Goal: Ask a question: Seek information or help from site administrators or community

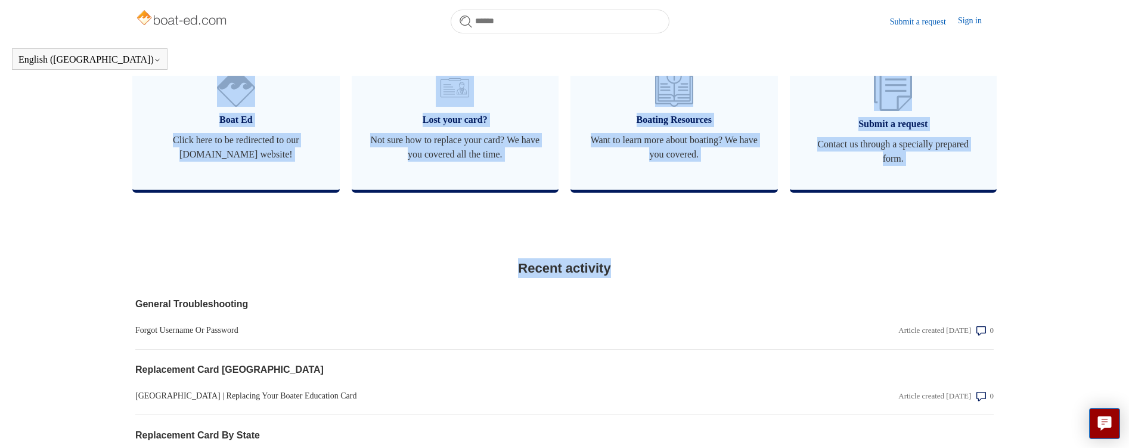
scroll to position [1024, 0]
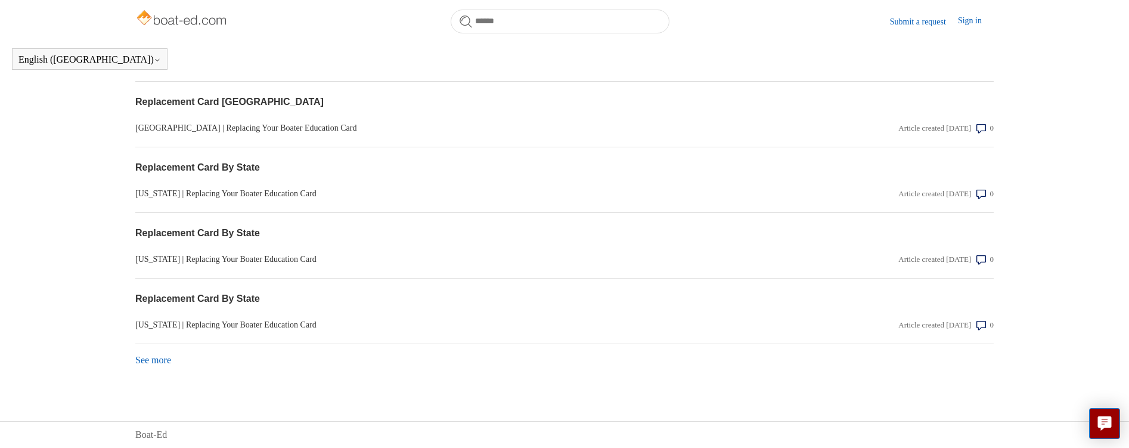
drag, startPoint x: 229, startPoint y: 179, endPoint x: 983, endPoint y: 370, distance: 777.2
click at [983, 370] on section "Recent activity General Troubleshooting Forgot Username Or Password Article cre…" at bounding box center [564, 179] width 859 height 413
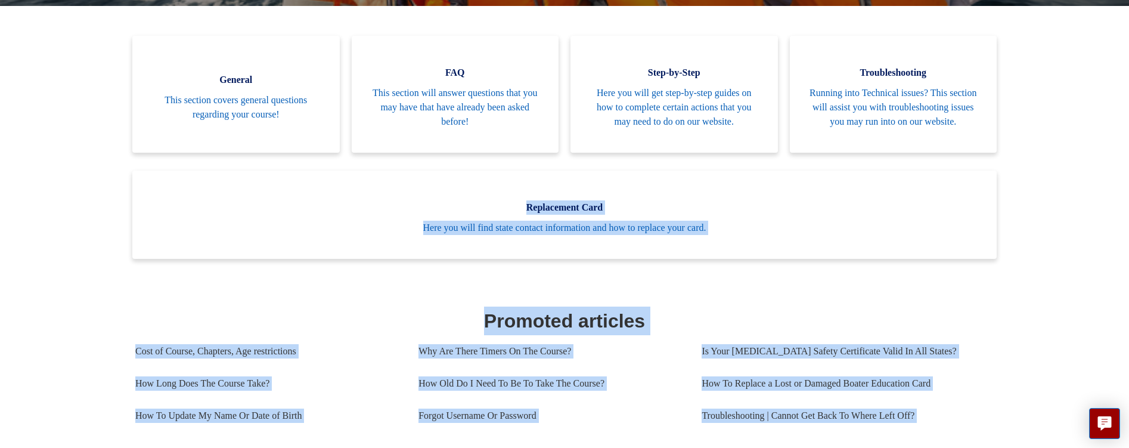
scroll to position [0, 0]
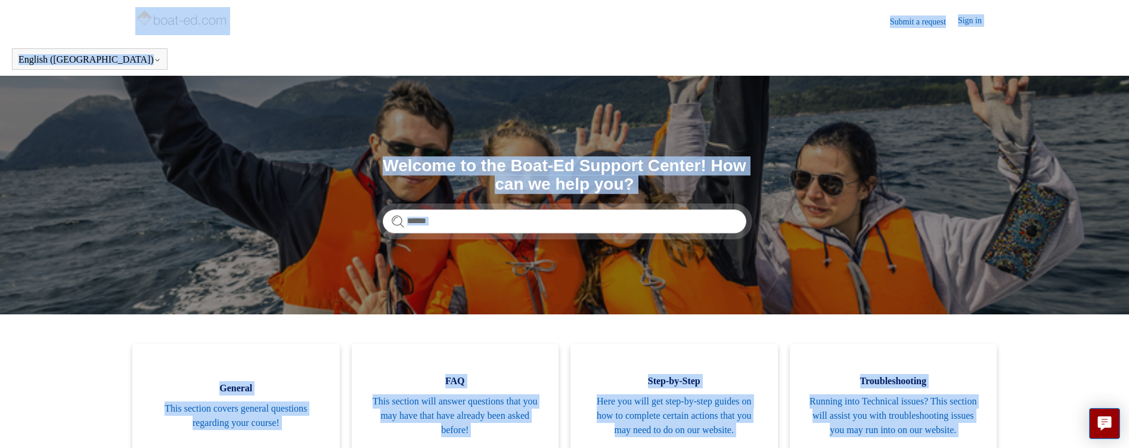
drag, startPoint x: 948, startPoint y: 411, endPoint x: 72, endPoint y: 17, distance: 960.9
click at [72, 17] on div "Submit a request Sign in English (US) Español Français" at bounding box center [564, 38] width 1129 height 76
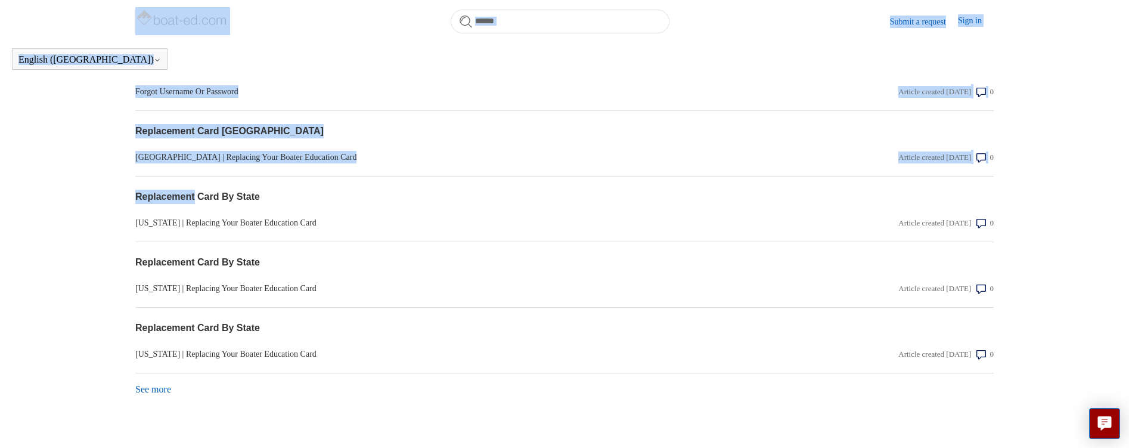
scroll to position [1024, 0]
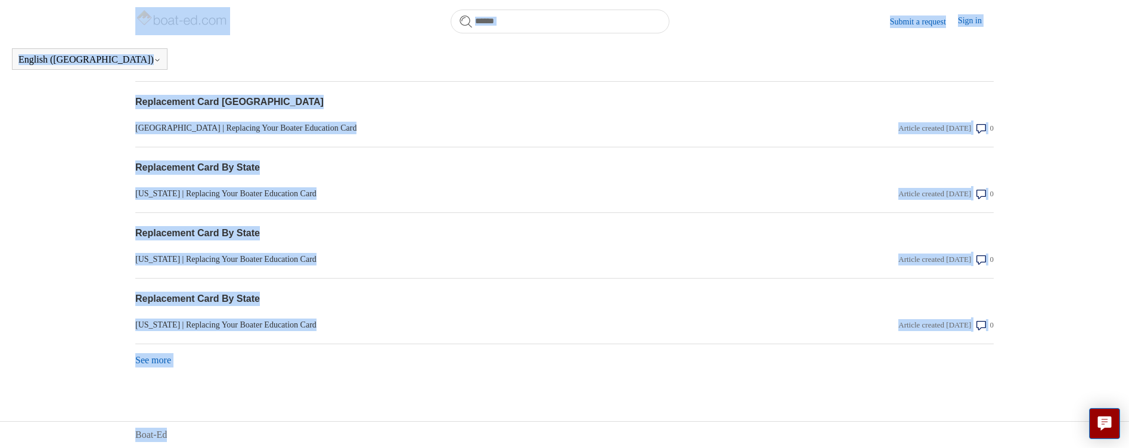
drag, startPoint x: 72, startPoint y: 17, endPoint x: 901, endPoint y: 386, distance: 908.3
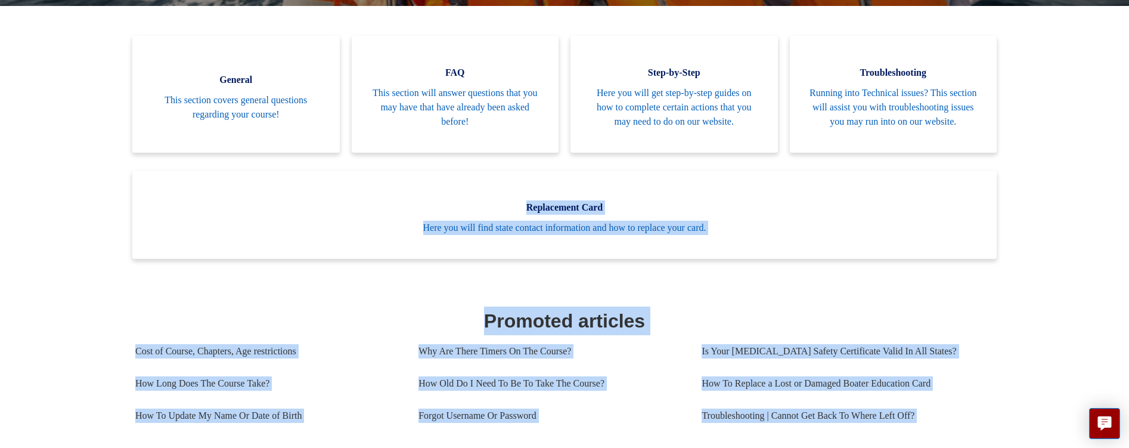
scroll to position [0, 0]
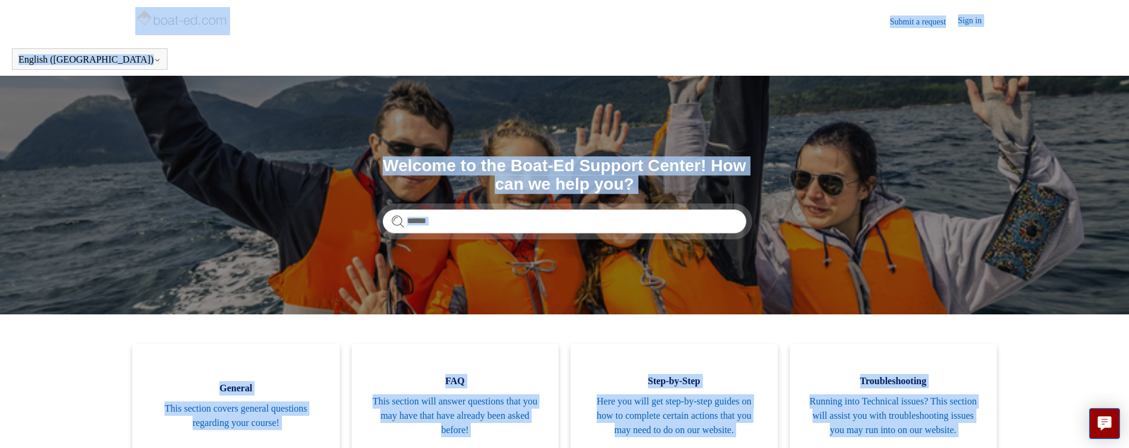
drag, startPoint x: 867, startPoint y: 388, endPoint x: 109, endPoint y: 16, distance: 844.4
click at [109, 16] on div "Submit a request Sign in English (US) Español Français" at bounding box center [564, 38] width 1129 height 76
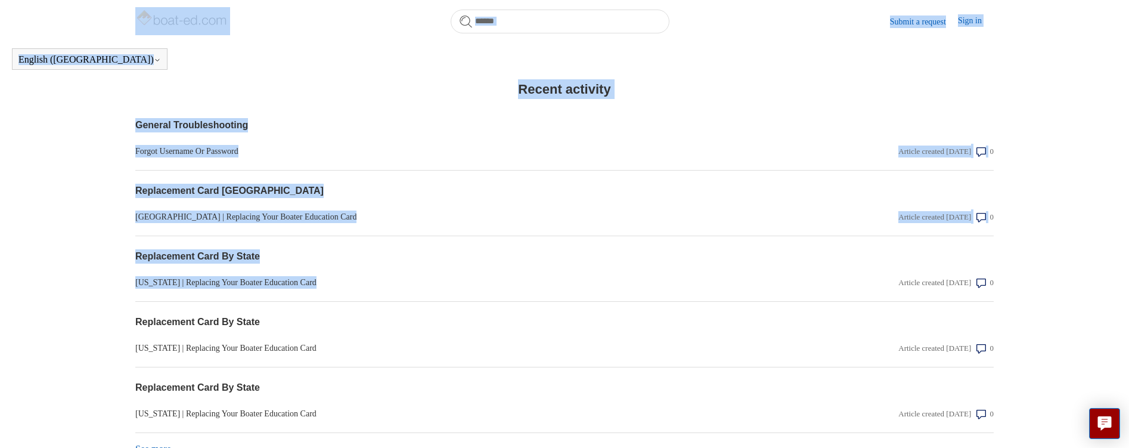
scroll to position [1024, 0]
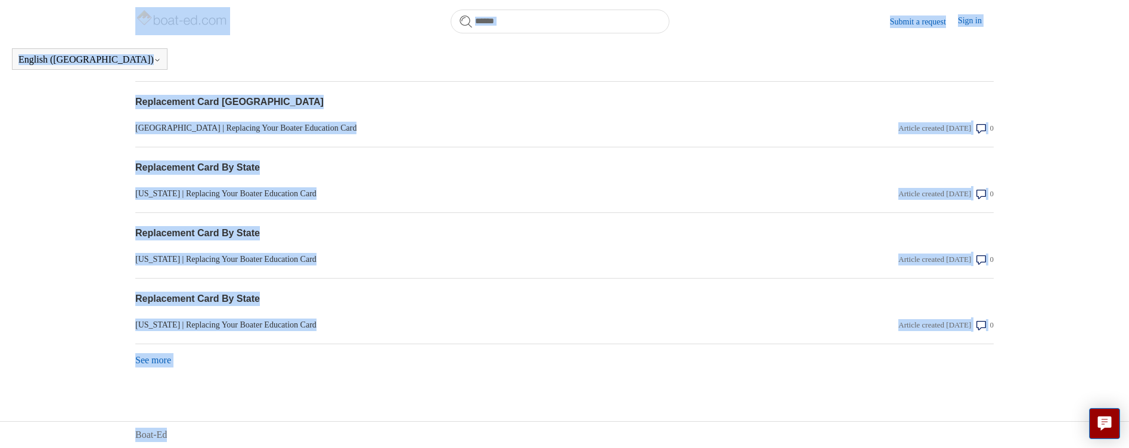
drag, startPoint x: 109, startPoint y: 16, endPoint x: 938, endPoint y: 430, distance: 927.1
click at [938, 430] on div "Boat-Ed" at bounding box center [564, 434] width 859 height 14
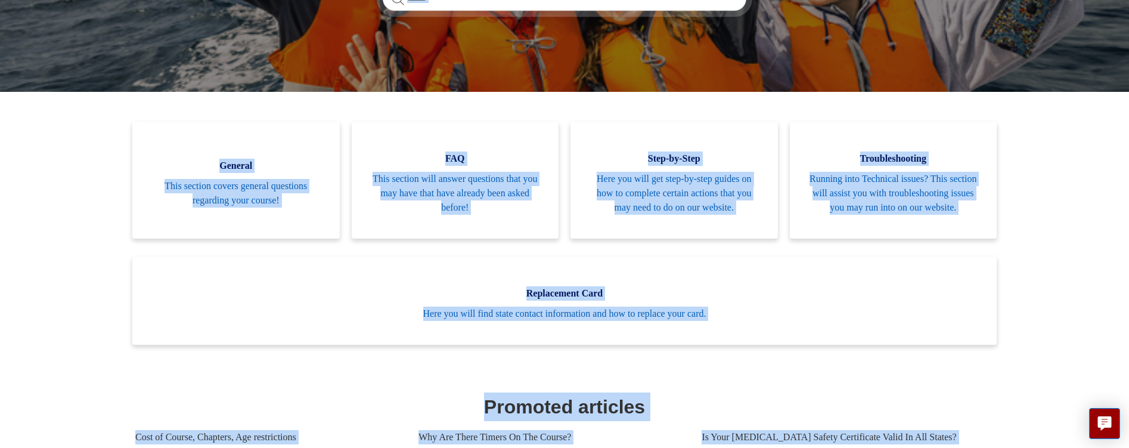
scroll to position [0, 0]
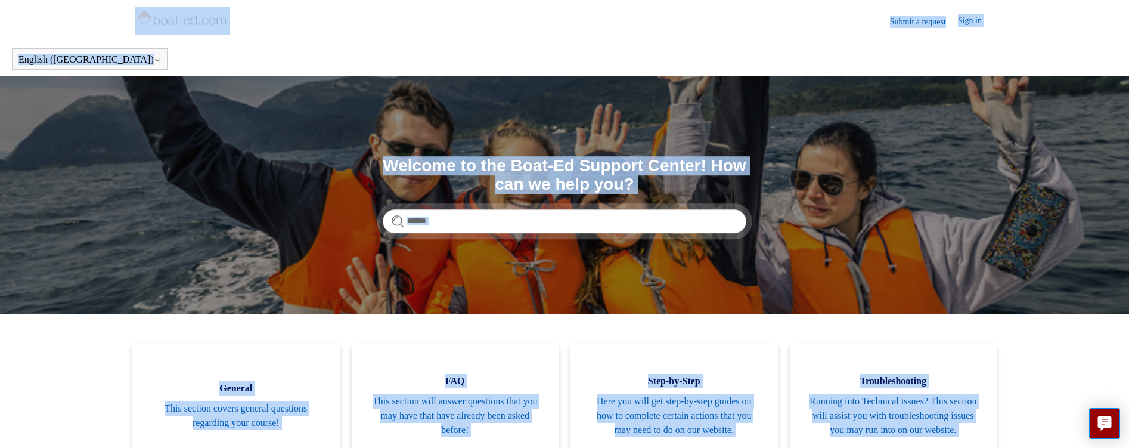
drag, startPoint x: 947, startPoint y: 432, endPoint x: 71, endPoint y: 22, distance: 967.7
click at [71, 22] on div "Submit a request Sign in English (US) Español Français" at bounding box center [564, 38] width 1129 height 76
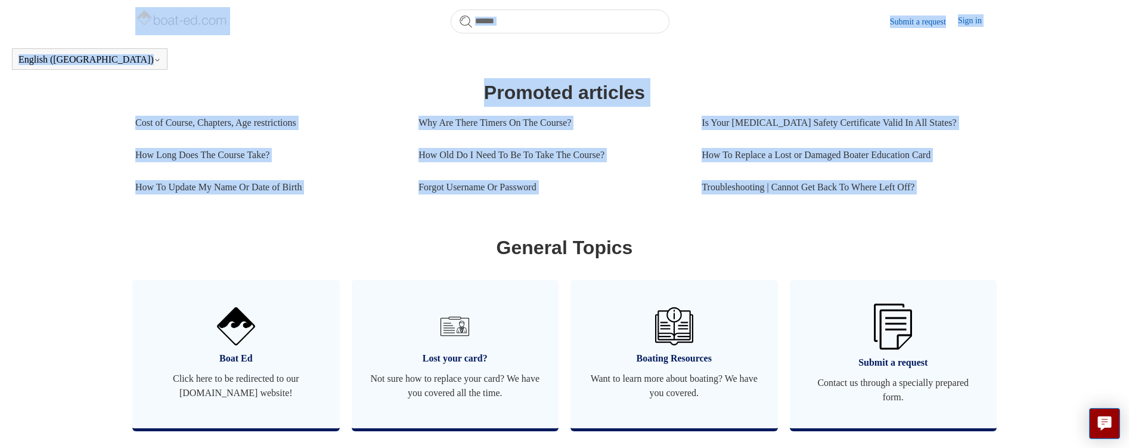
scroll to position [1024, 0]
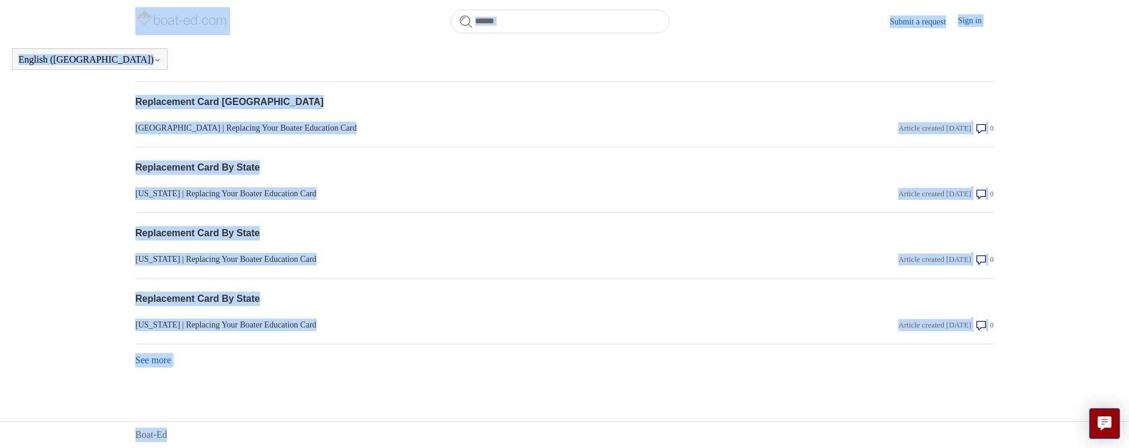
drag, startPoint x: 71, startPoint y: 10, endPoint x: 829, endPoint y: 418, distance: 860.5
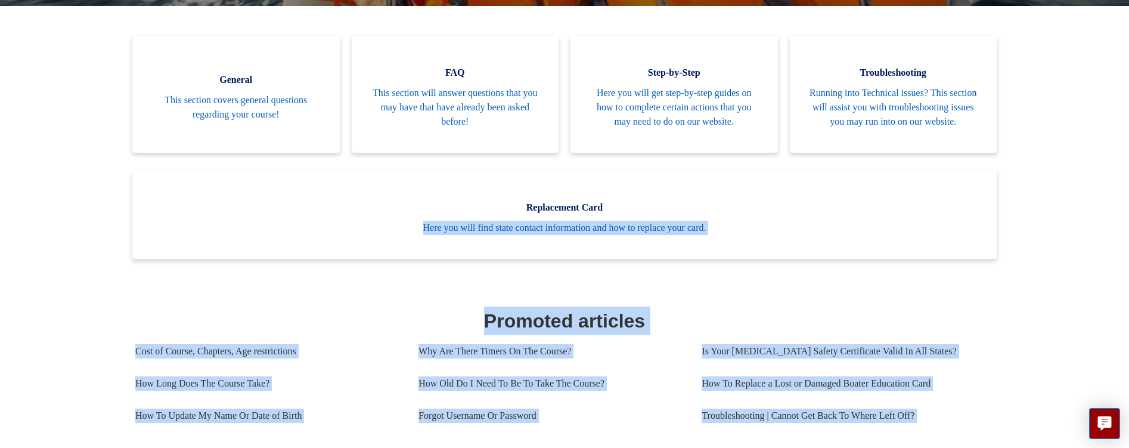
scroll to position [0, 0]
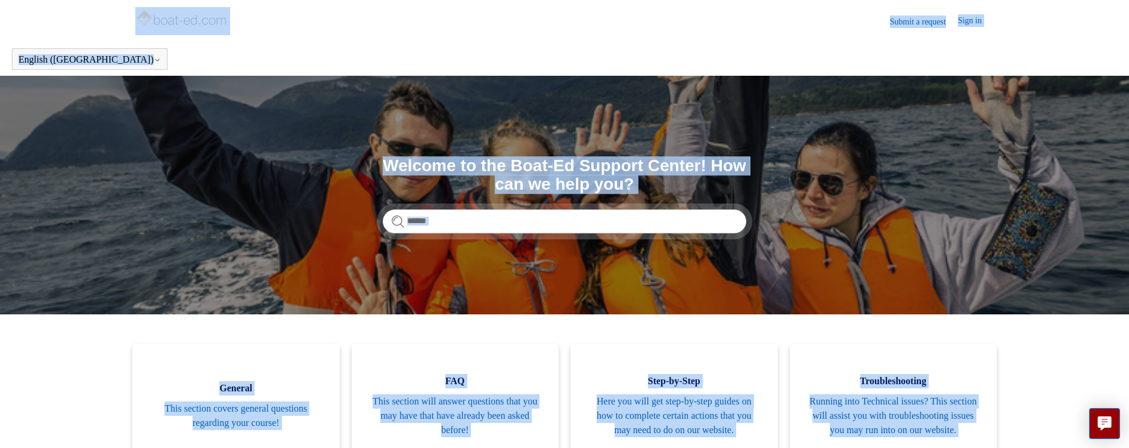
drag, startPoint x: 828, startPoint y: 429, endPoint x: 66, endPoint y: 28, distance: 861.4
click at [66, 27] on div "Submit a request Sign in English (US) Español Français" at bounding box center [564, 38] width 1129 height 76
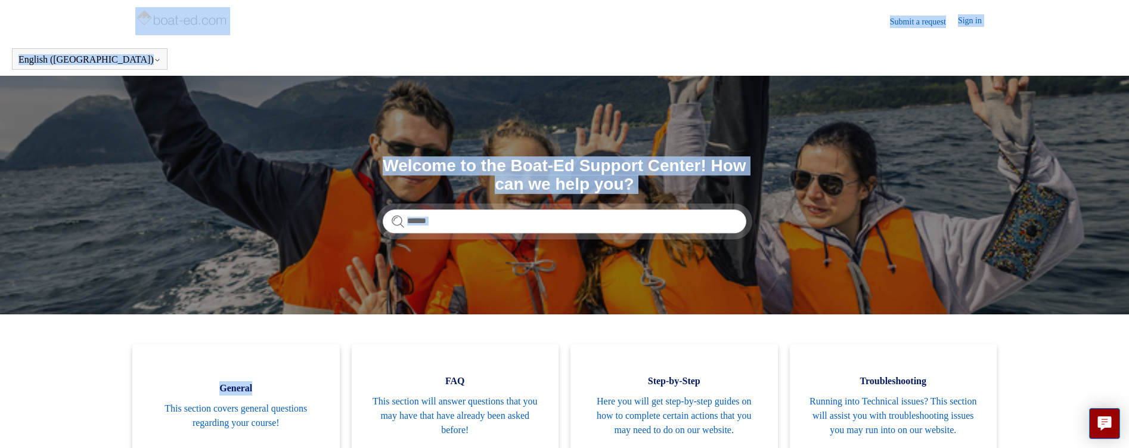
drag, startPoint x: 118, startPoint y: 15, endPoint x: 332, endPoint y: 329, distance: 380.2
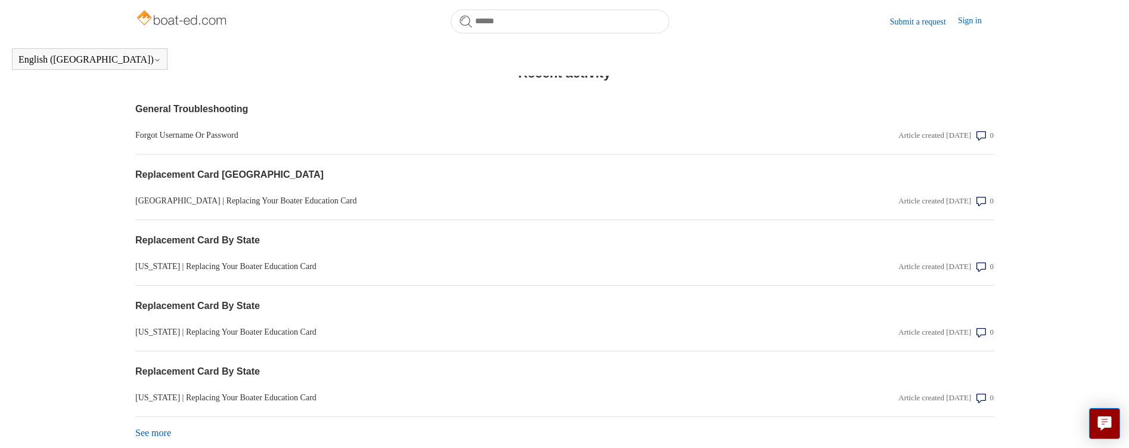
scroll to position [1024, 0]
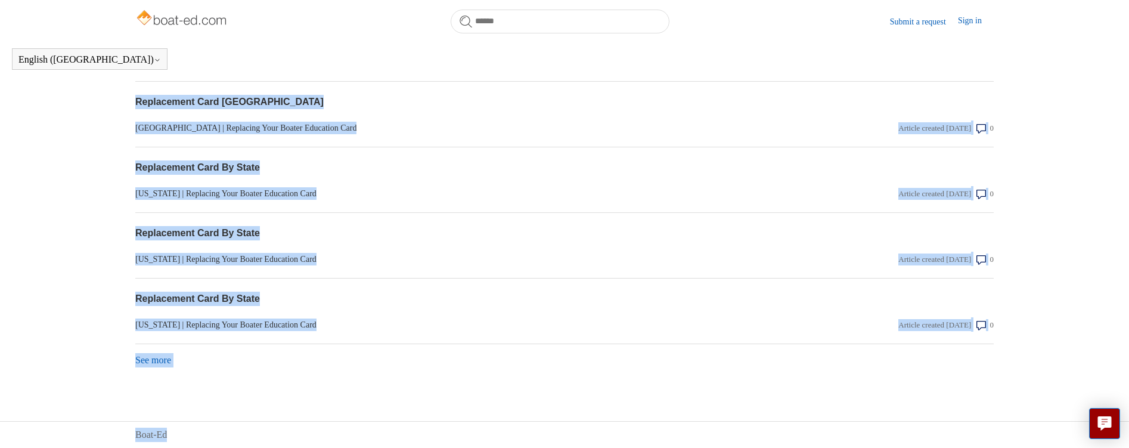
drag, startPoint x: 332, startPoint y: 329, endPoint x: 331, endPoint y: 439, distance: 109.7
click at [331, 439] on div "Boat-Ed" at bounding box center [564, 434] width 859 height 14
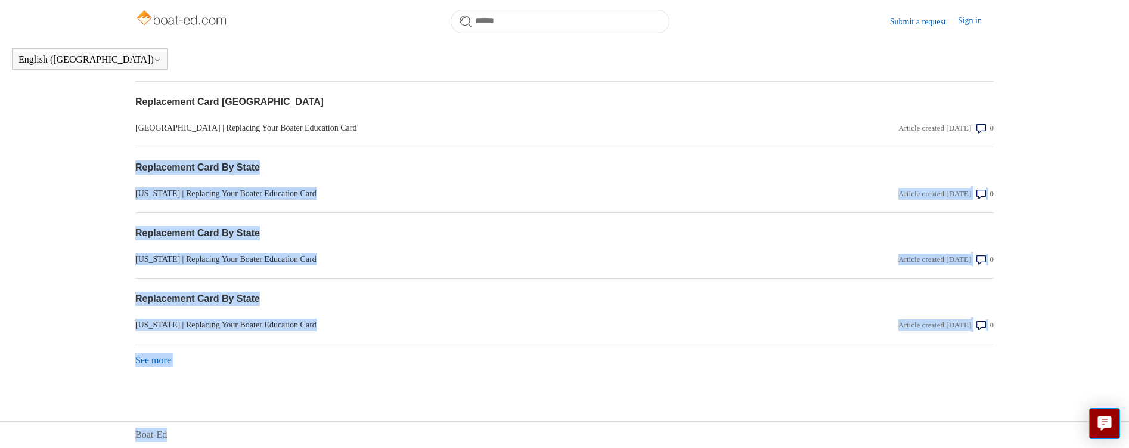
drag, startPoint x: 331, startPoint y: 439, endPoint x: 132, endPoint y: 155, distance: 346.7
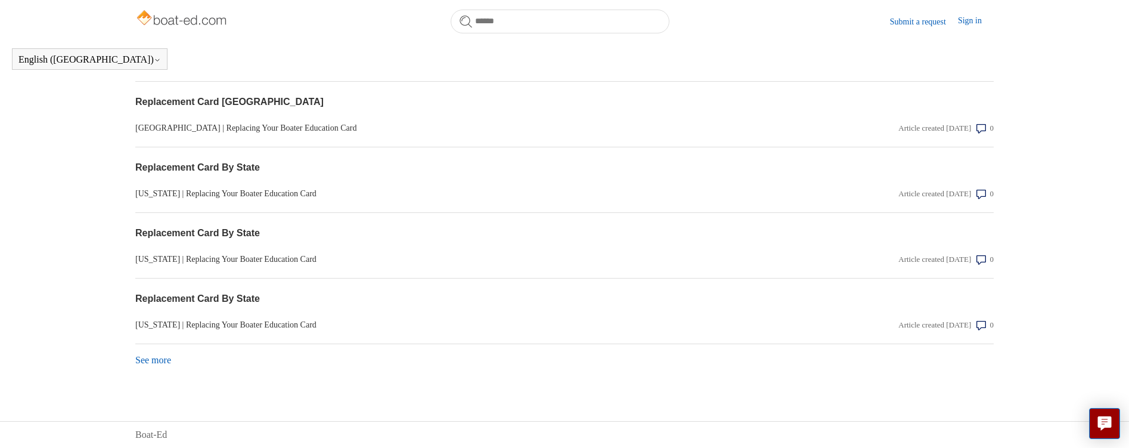
click at [276, 427] on div "Boat-Ed" at bounding box center [564, 434] width 859 height 14
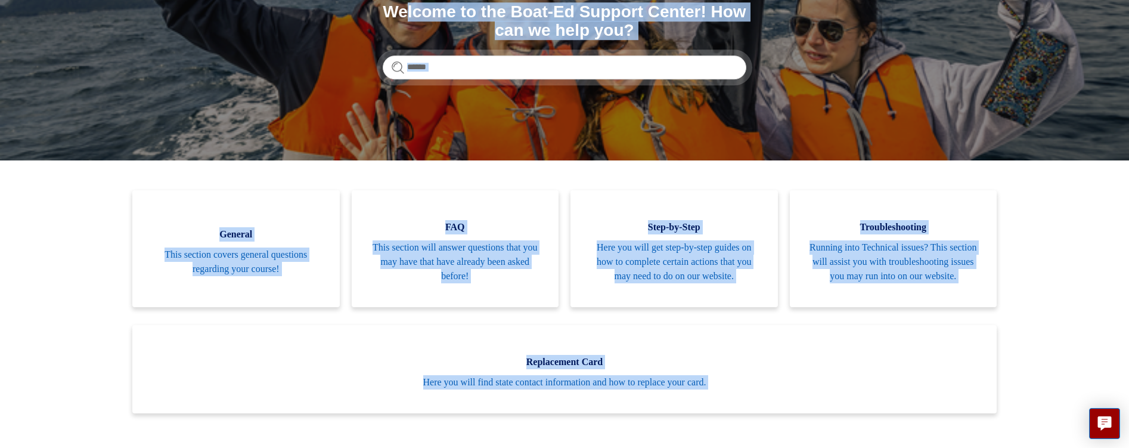
scroll to position [0, 0]
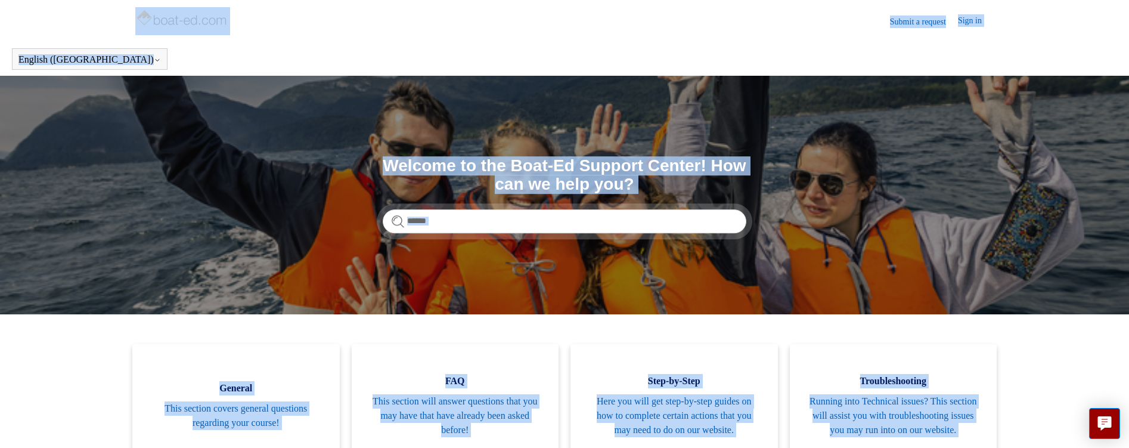
drag, startPoint x: 276, startPoint y: 427, endPoint x: 112, endPoint y: 17, distance: 441.7
click at [112, 17] on div "Submit a request Sign in English (US) Español Français" at bounding box center [564, 38] width 1129 height 76
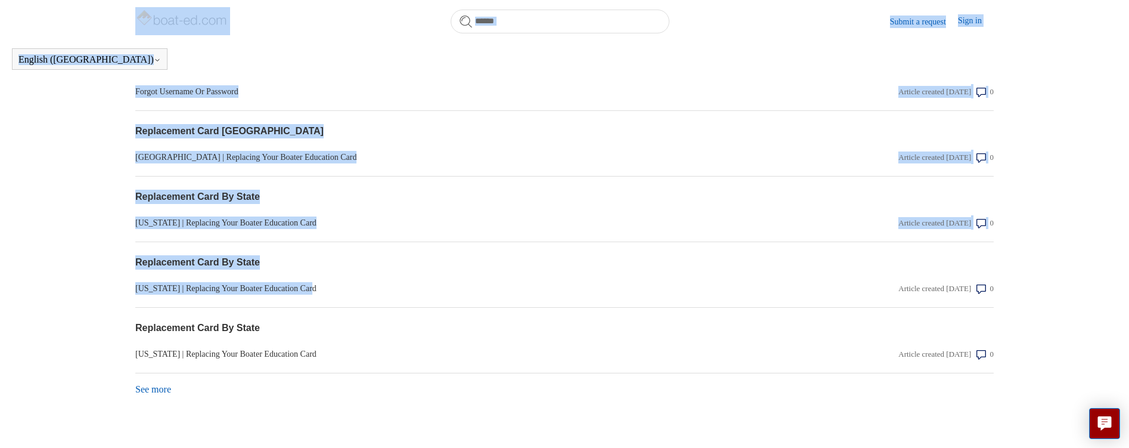
scroll to position [1024, 0]
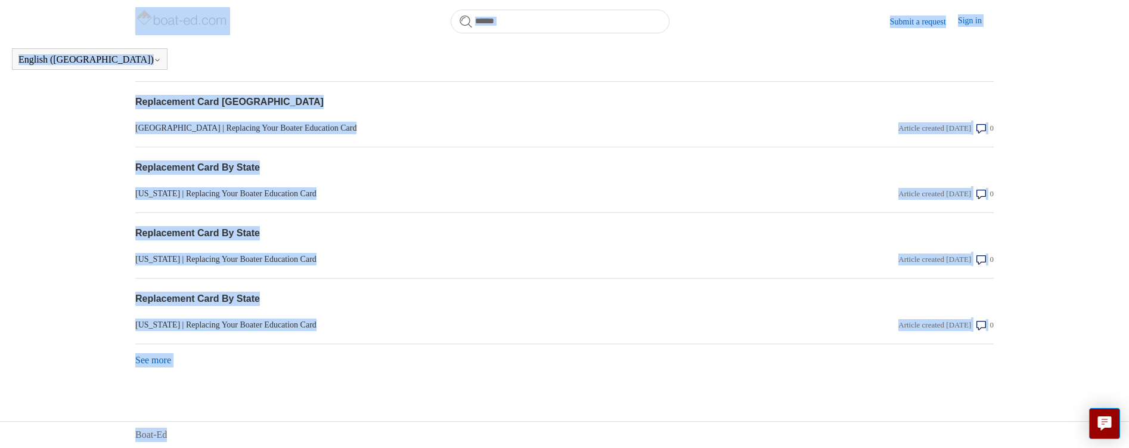
drag, startPoint x: 110, startPoint y: 17, endPoint x: 891, endPoint y: 433, distance: 884.4
click at [891, 433] on div "Boat-Ed" at bounding box center [564, 434] width 859 height 14
drag, startPoint x: 128, startPoint y: 16, endPoint x: 601, endPoint y: 400, distance: 609.9
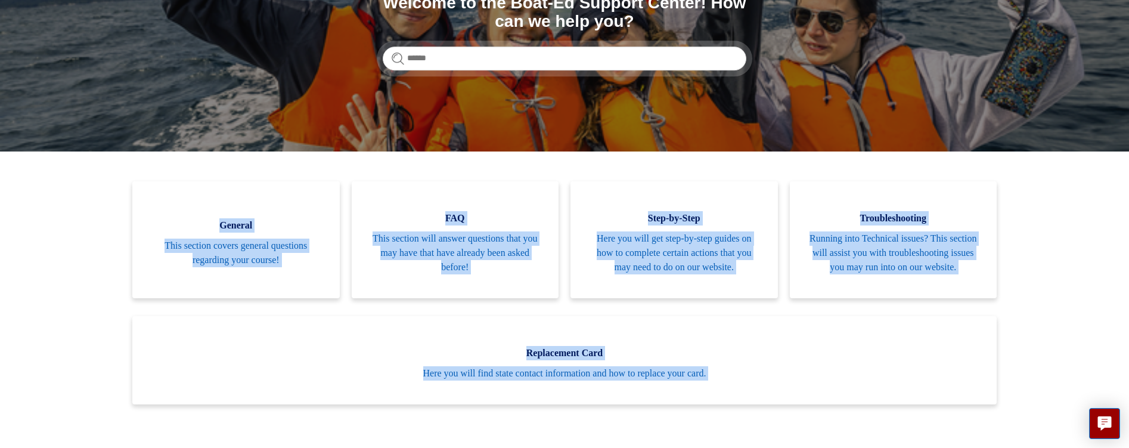
scroll to position [0, 0]
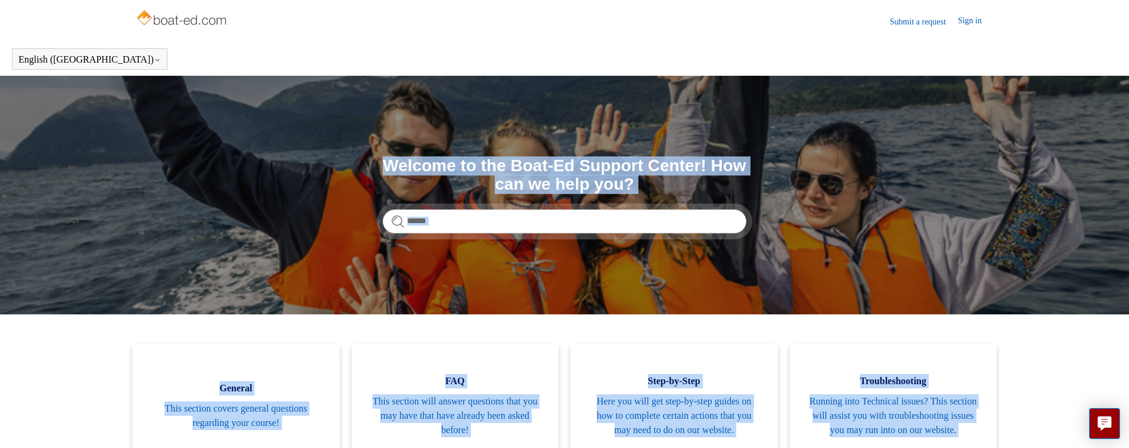
drag, startPoint x: 546, startPoint y: 404, endPoint x: 162, endPoint y: 145, distance: 462.7
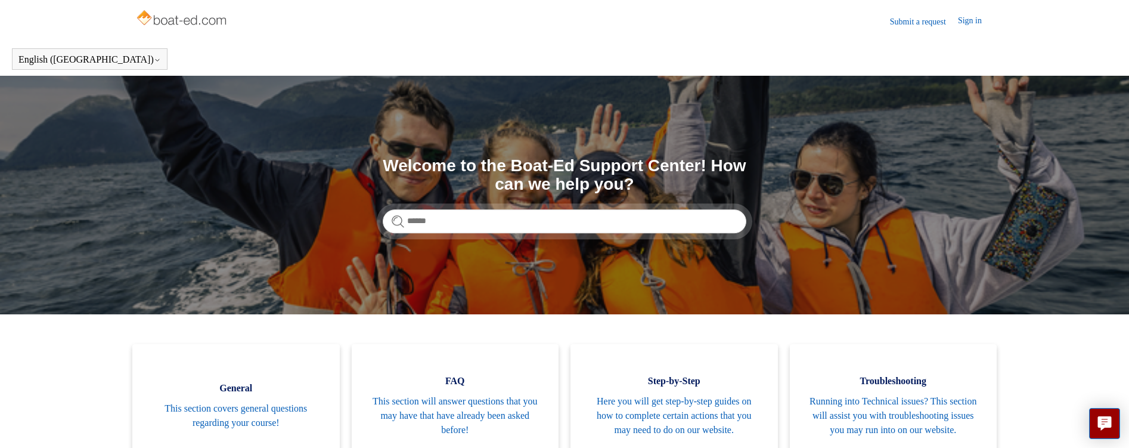
click at [162, 145] on section "Search Welcome to the Boat-Ed Support Center! How can we help you?" at bounding box center [564, 195] width 1129 height 238
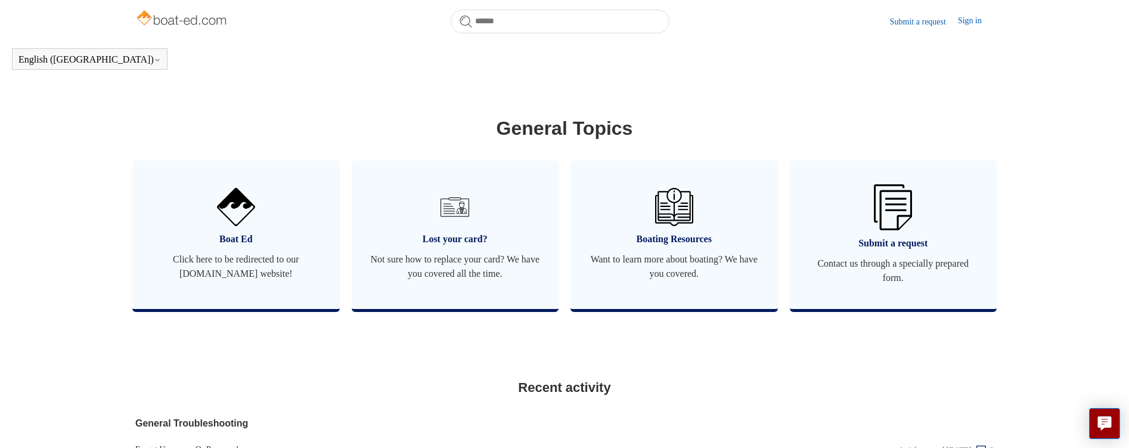
scroll to position [324, 0]
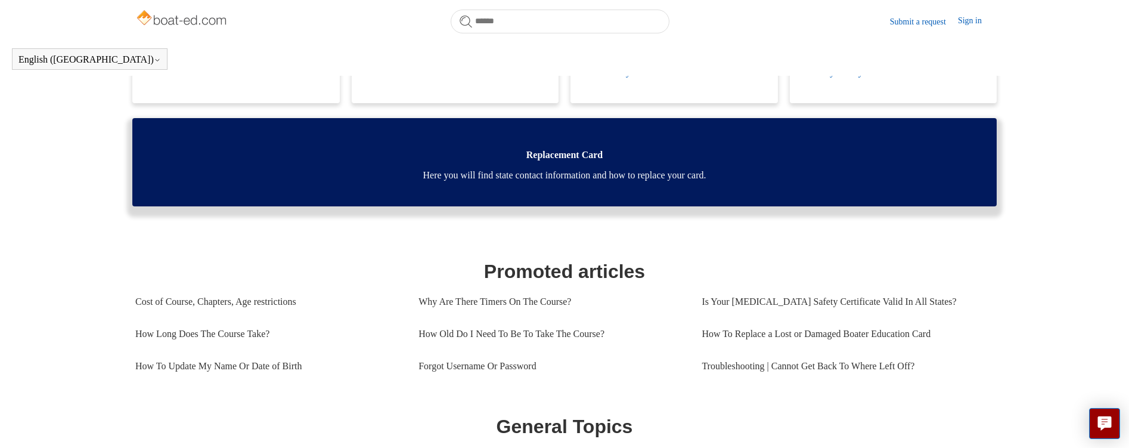
drag, startPoint x: 661, startPoint y: 219, endPoint x: 699, endPoint y: 209, distance: 40.1
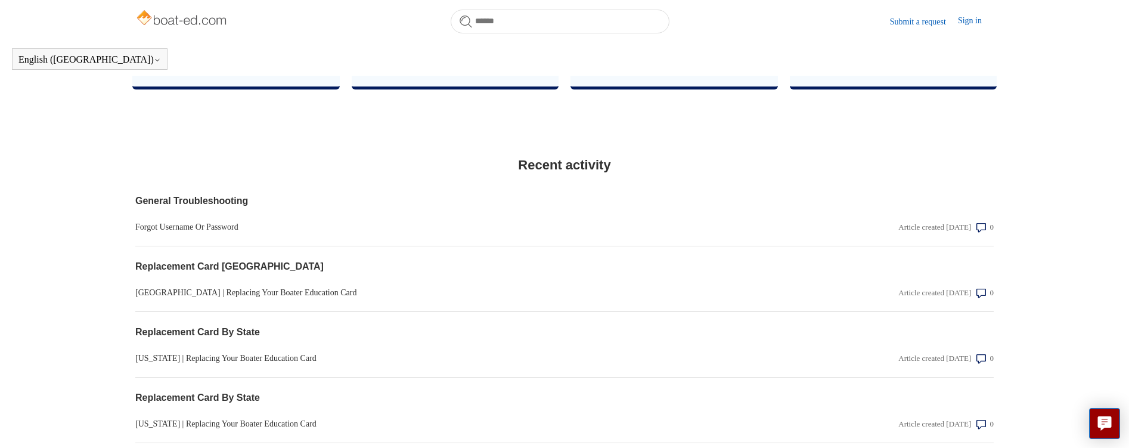
scroll to position [666, 0]
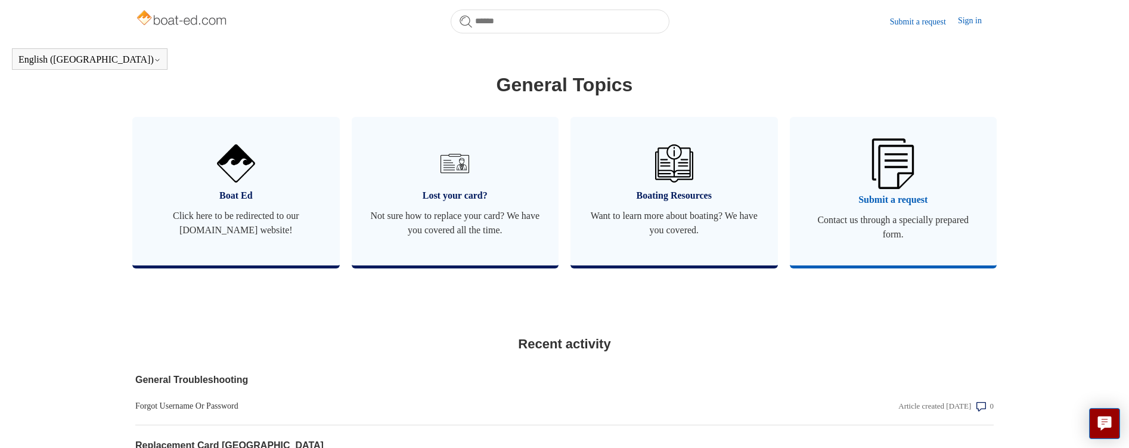
click at [923, 233] on span "Contact us through a specially prepared form." at bounding box center [894, 227] width 172 height 29
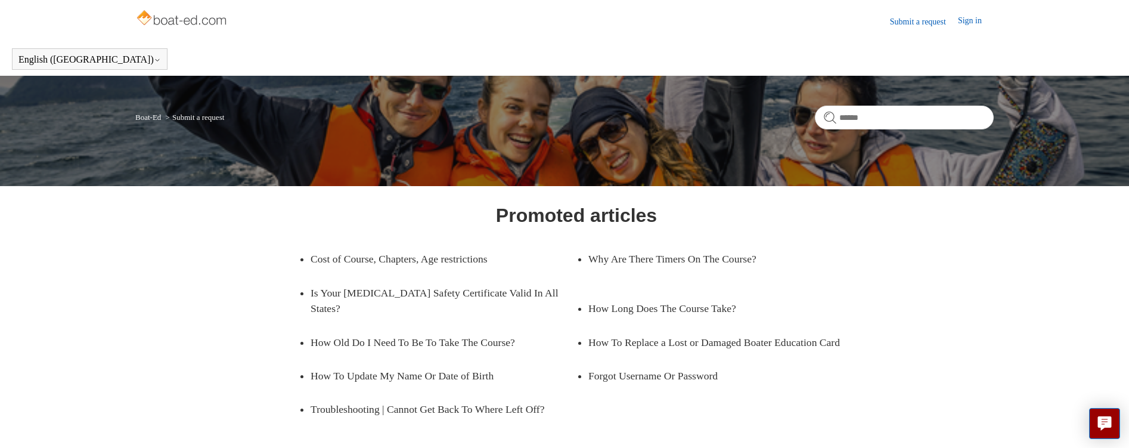
scroll to position [163, 0]
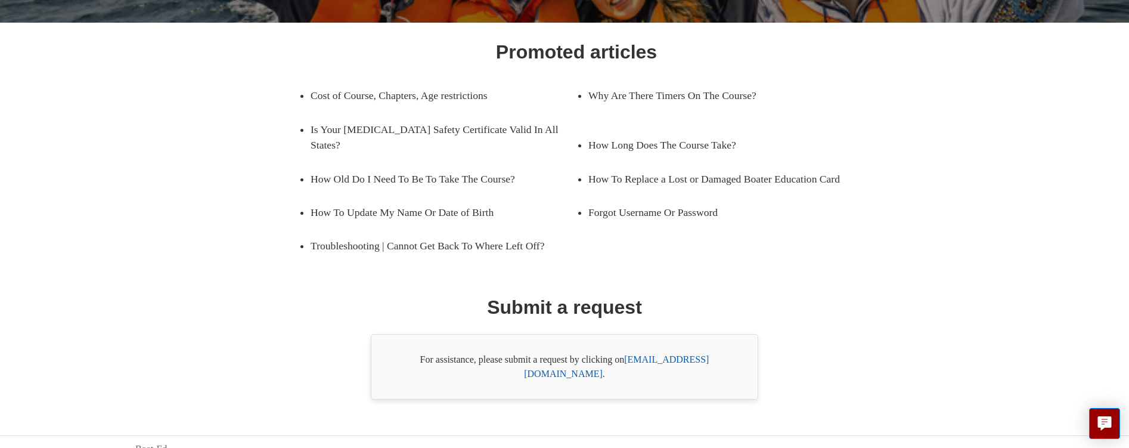
click at [531, 363] on div "For assistance, please submit a request by clicking on [EMAIL_ADDRESS][DOMAIN_N…" at bounding box center [565, 367] width 388 height 66
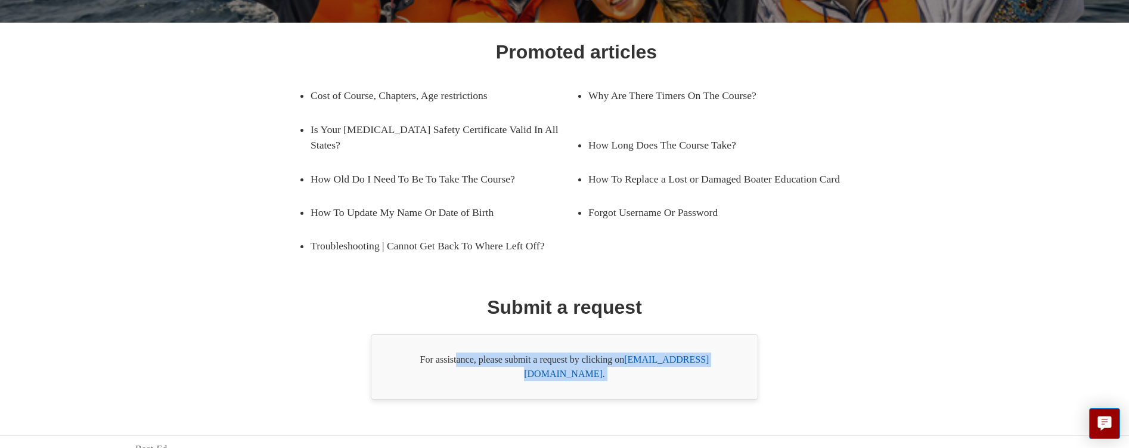
click at [531, 363] on div "For assistance, please submit a request by clicking on [EMAIL_ADDRESS][DOMAIN_N…" at bounding box center [565, 367] width 388 height 66
click at [476, 362] on div "For assistance, please submit a request by clicking on [EMAIL_ADDRESS][DOMAIN_N…" at bounding box center [565, 367] width 388 height 66
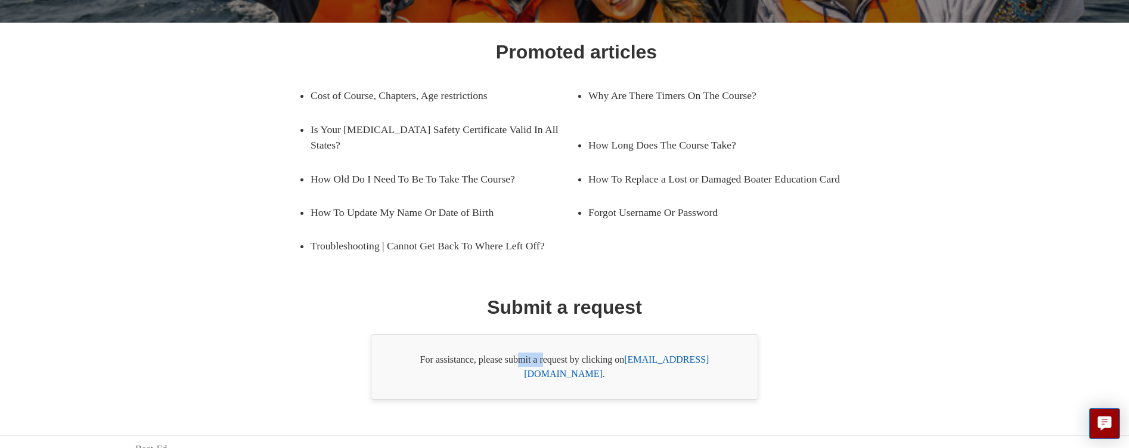
click at [476, 362] on div "For assistance, please submit a request by clicking on [EMAIL_ADDRESS][DOMAIN_N…" at bounding box center [565, 367] width 388 height 66
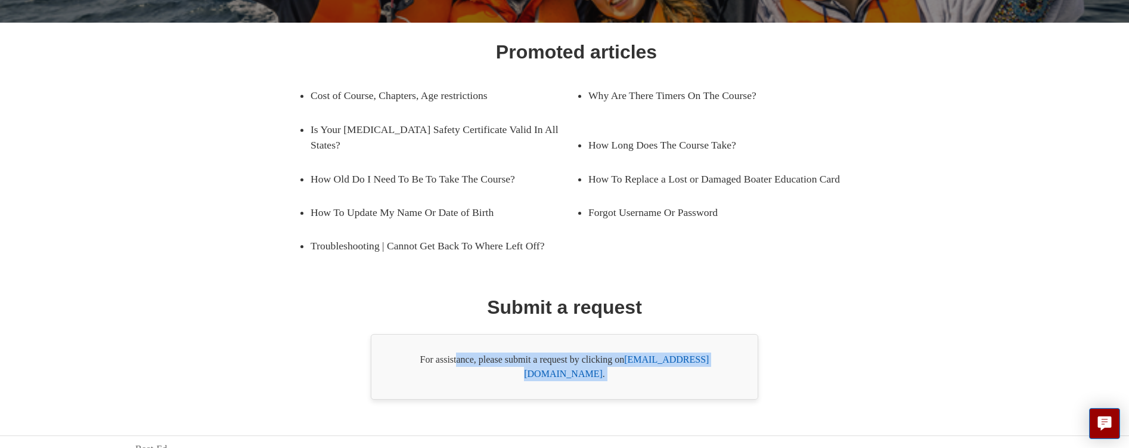
click at [476, 362] on div "For assistance, please submit a request by clicking on [EMAIL_ADDRESS][DOMAIN_N…" at bounding box center [565, 367] width 388 height 66
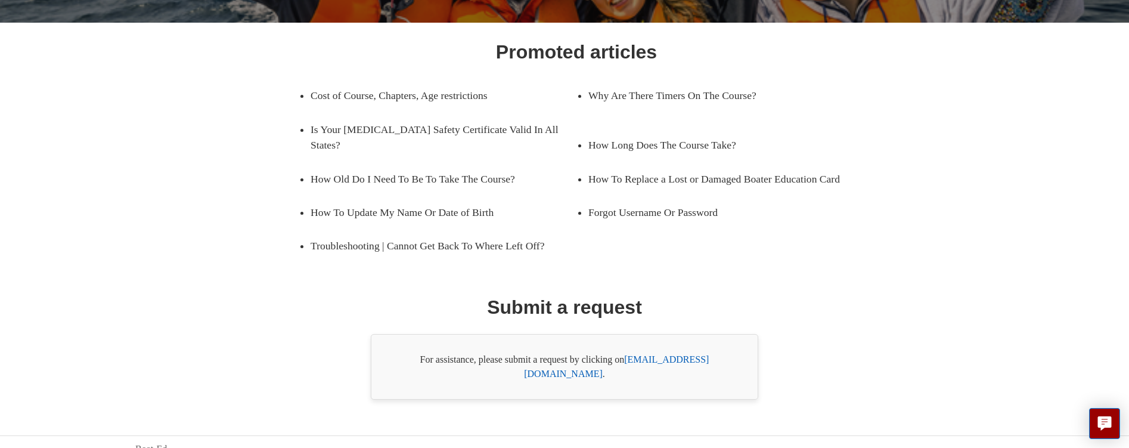
click at [944, 361] on div "Promoted articles Cost of Course, Chapters, Age restrictions Why Are There Time…" at bounding box center [564, 219] width 773 height 362
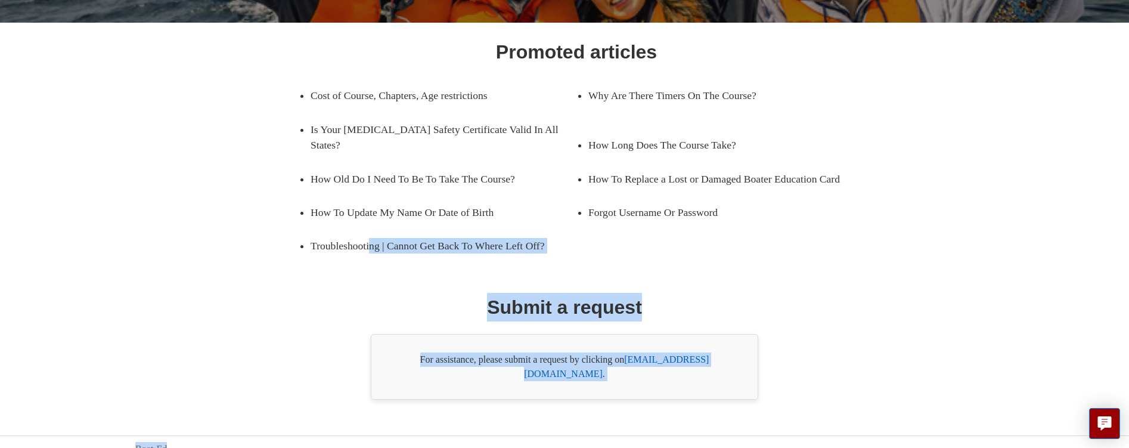
drag, startPoint x: 833, startPoint y: 386, endPoint x: 219, endPoint y: 234, distance: 632.6
click at [219, 234] on body "Skip to main content Submit a request Sign in English (US) Español Français Boa…" at bounding box center [564, 149] width 1129 height 625
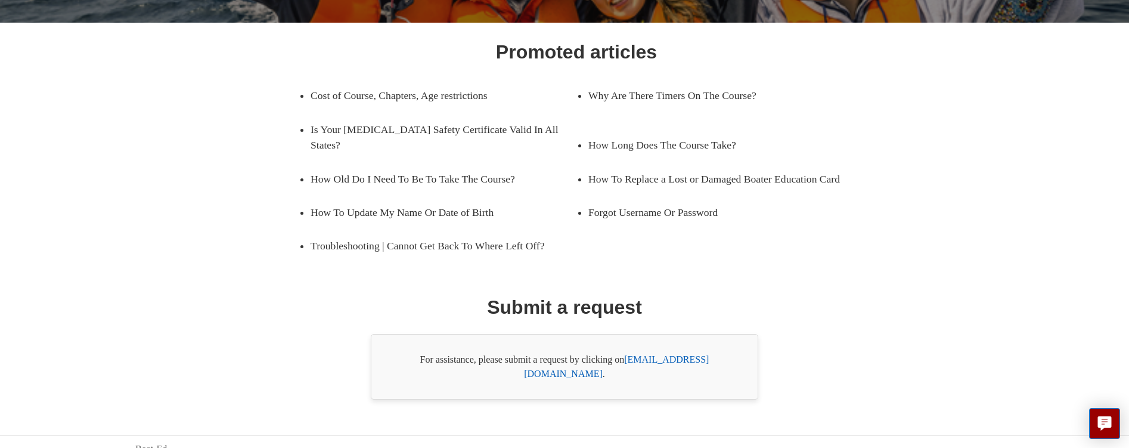
click at [219, 234] on div "Promoted articles Cost of Course, Chapters, Age restrictions Why Are There Time…" at bounding box center [564, 219] width 773 height 362
drag, startPoint x: 250, startPoint y: 70, endPoint x: 848, endPoint y: 323, distance: 649.5
click at [887, 324] on div "Promoted articles Cost of Course, Chapters, Age restrictions Why Are There Time…" at bounding box center [564, 219] width 773 height 362
click at [826, 323] on div "Promoted articles Cost of Course, Chapters, Age restrictions Why Are There Time…" at bounding box center [564, 219] width 773 height 362
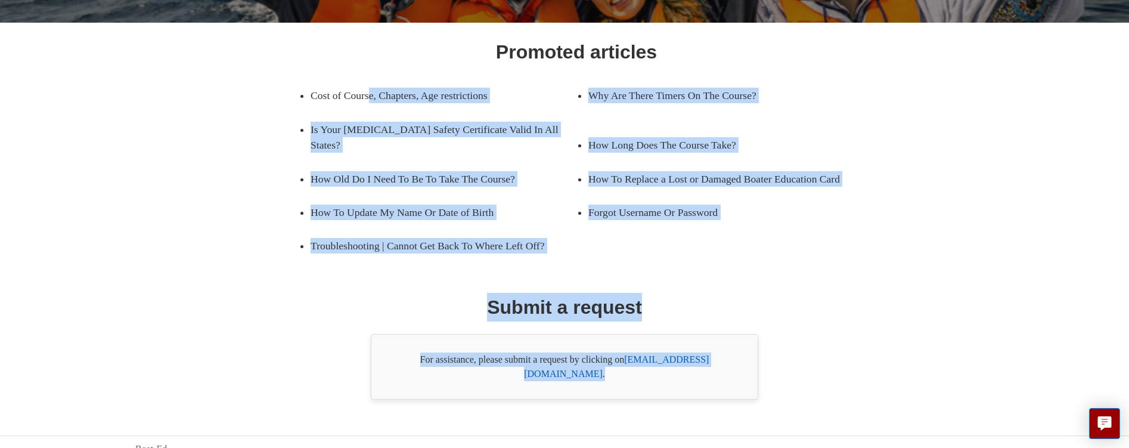
scroll to position [0, 0]
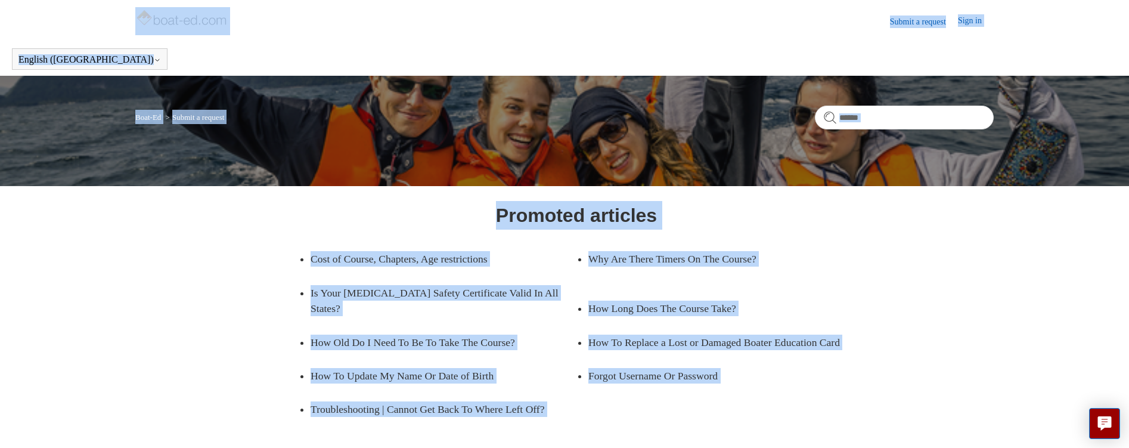
drag, startPoint x: 802, startPoint y: 378, endPoint x: 114, endPoint y: 11, distance: 779.6
click at [114, 11] on body "Skip to main content Submit a request Sign in English (US) Español Français Boa…" at bounding box center [564, 312] width 1129 height 625
click at [114, 11] on div "Submit a request Sign in English (US) Español Français" at bounding box center [564, 38] width 1129 height 76
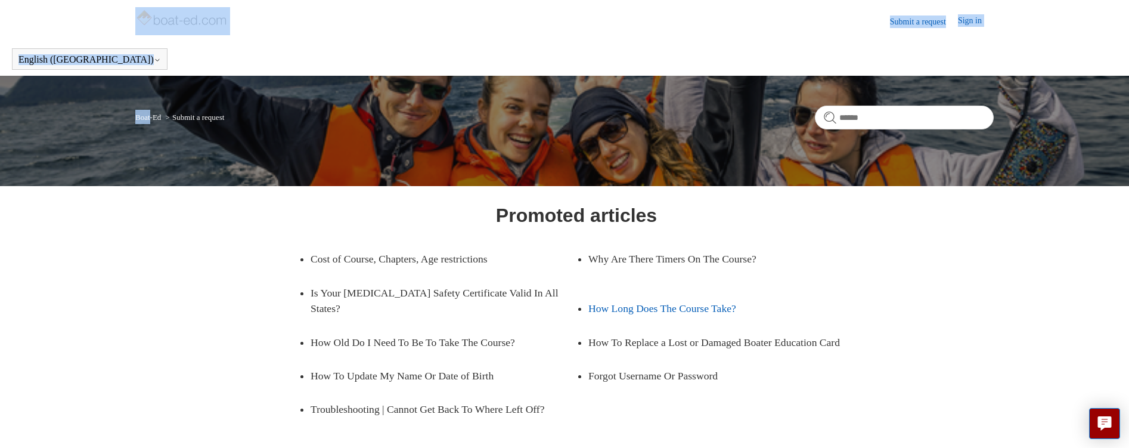
scroll to position [163, 0]
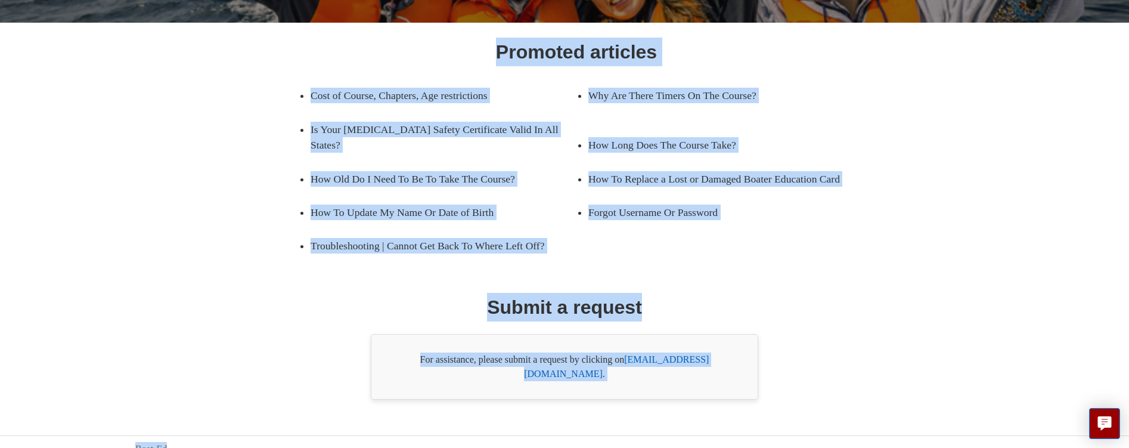
drag, startPoint x: 114, startPoint y: 11, endPoint x: 755, endPoint y: 396, distance: 747.7
click at [755, 396] on body "Skip to main content Submit a request Sign in English (US) Español Français Boa…" at bounding box center [564, 149] width 1129 height 625
click at [805, 435] on footer "Boat-Ed" at bounding box center [564, 448] width 1129 height 27
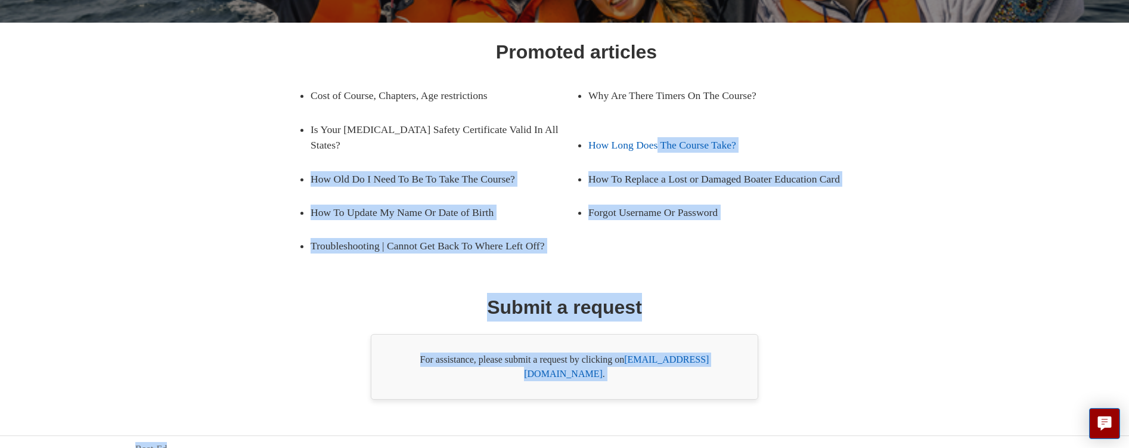
scroll to position [0, 0]
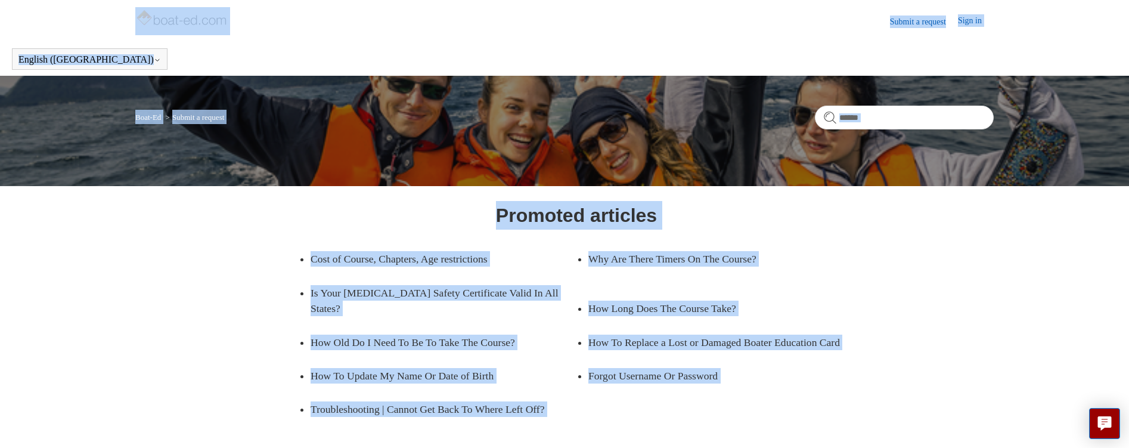
drag, startPoint x: 792, startPoint y: 433, endPoint x: 104, endPoint y: 20, distance: 802.2
click at [104, 20] on body "Skip to main content Submit a request Sign in English (US) Español Français Boa…" at bounding box center [564, 312] width 1129 height 625
click at [104, 20] on div "Submit a request Sign in English (US) Español Français" at bounding box center [564, 38] width 1129 height 76
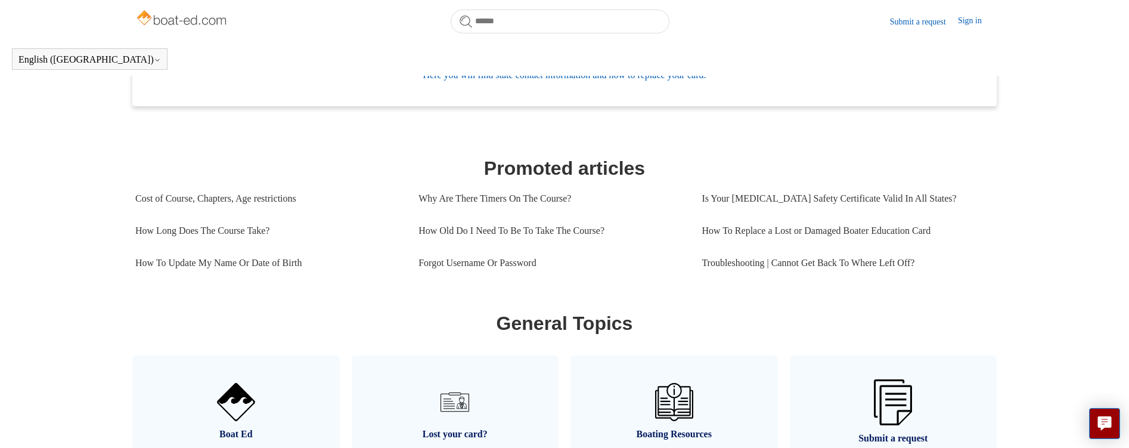
scroll to position [785, 0]
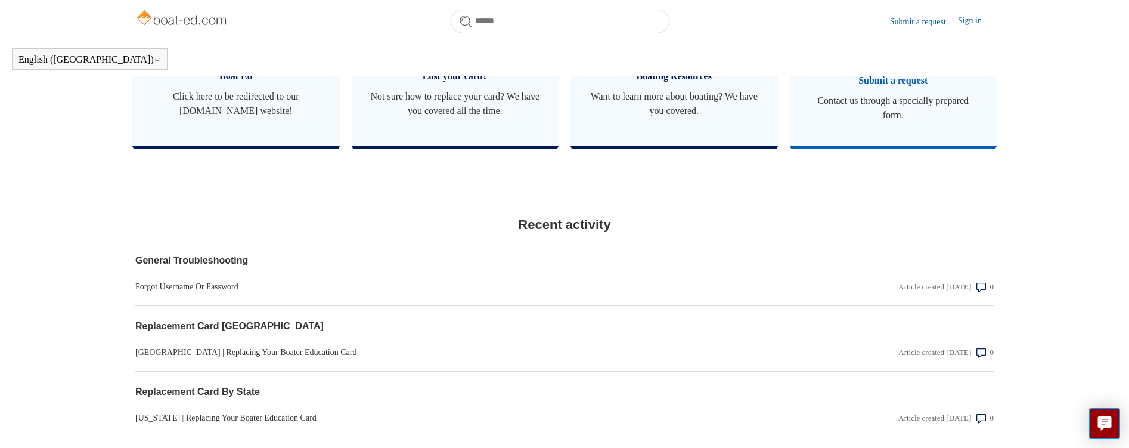
click at [861, 122] on span "Contact us through a specially prepared form." at bounding box center [894, 108] width 172 height 29
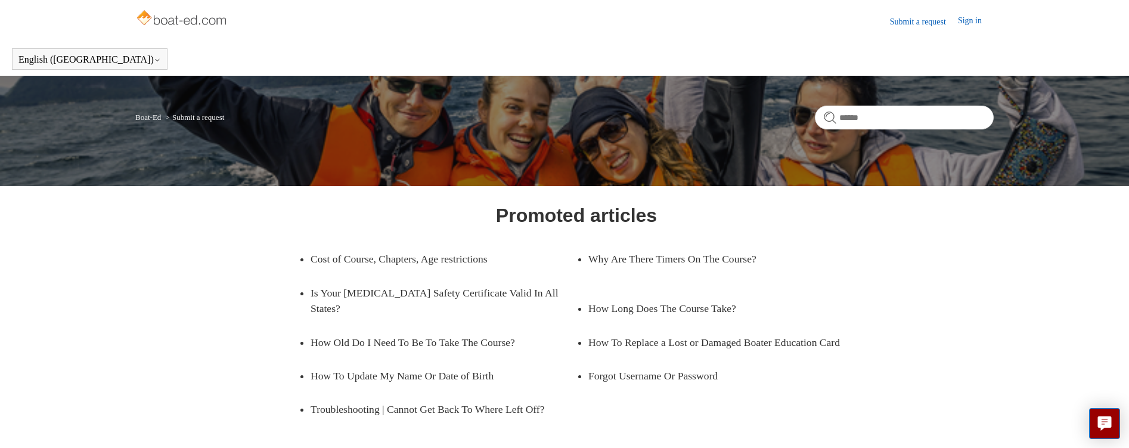
scroll to position [163, 0]
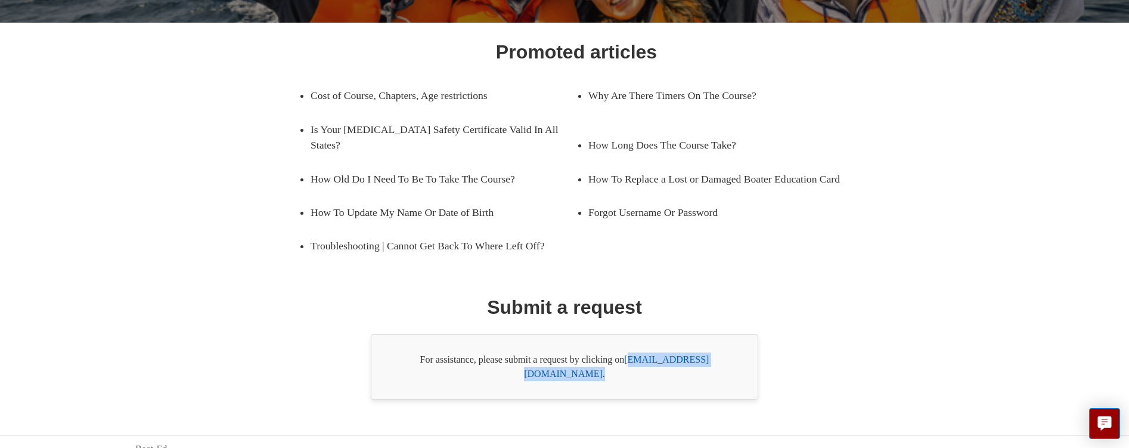
drag, startPoint x: 632, startPoint y: 373, endPoint x: 726, endPoint y: 365, distance: 93.9
click at [726, 365] on div "For assistance, please submit a request by clicking on [EMAIL_ADDRESS][DOMAIN_N…" at bounding box center [565, 367] width 388 height 66
drag, startPoint x: 725, startPoint y: 367, endPoint x: 628, endPoint y: 366, distance: 96.6
click at [628, 366] on div "For assistance, please submit a request by clicking on [EMAIL_ADDRESS][DOMAIN_N…" at bounding box center [565, 367] width 388 height 66
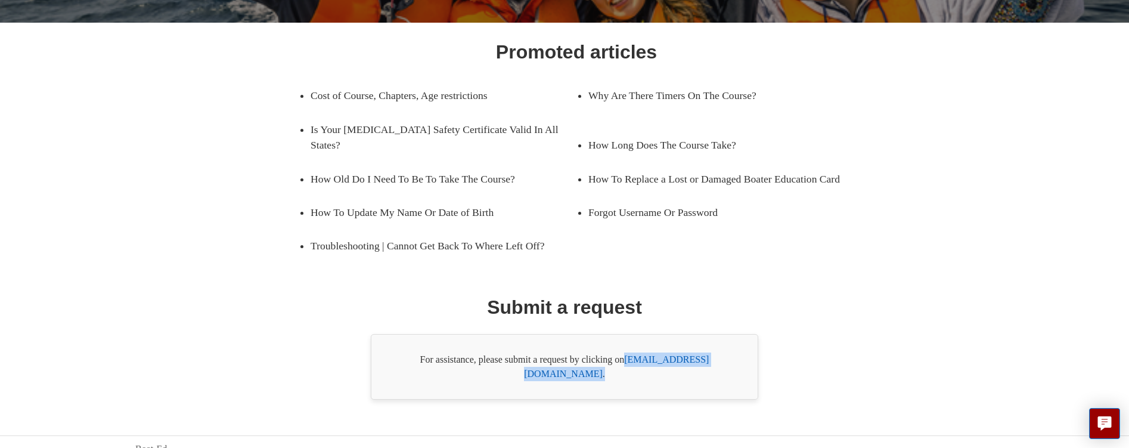
click at [658, 379] on div "For assistance, please submit a request by clicking on [EMAIL_ADDRESS][DOMAIN_N…" at bounding box center [565, 367] width 388 height 66
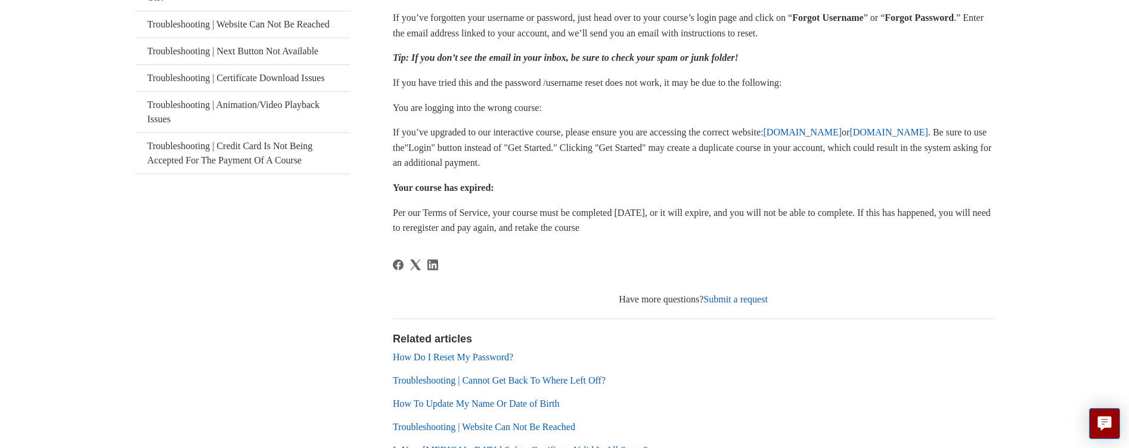
scroll to position [237, 0]
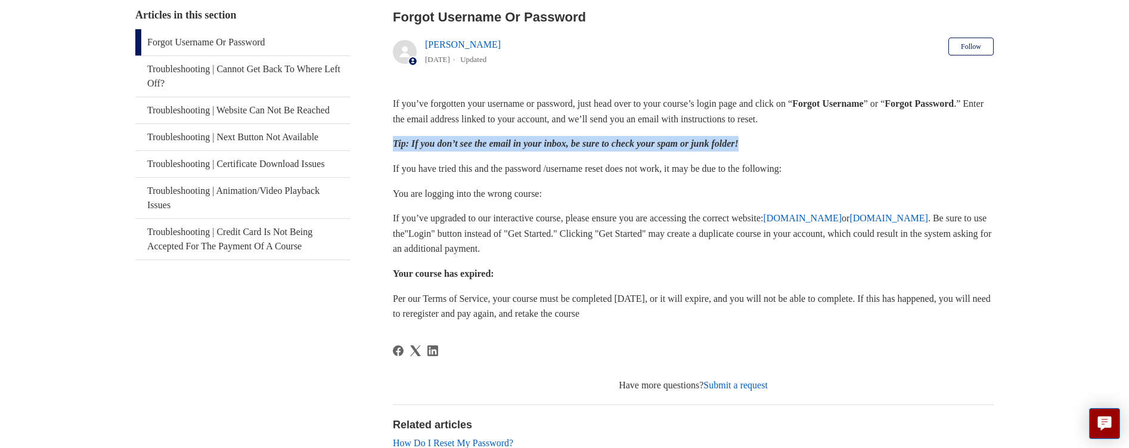
drag, startPoint x: 390, startPoint y: 151, endPoint x: 832, endPoint y: 147, distance: 441.8
click at [832, 147] on div "Articles in this section Forgot Username Or Password Troubleshooting | Cannot G…" at bounding box center [564, 285] width 859 height 557
click at [837, 144] on p "Tip: If you don’t see the email in your inbox, be sure to check your spam or ju…" at bounding box center [693, 144] width 601 height 16
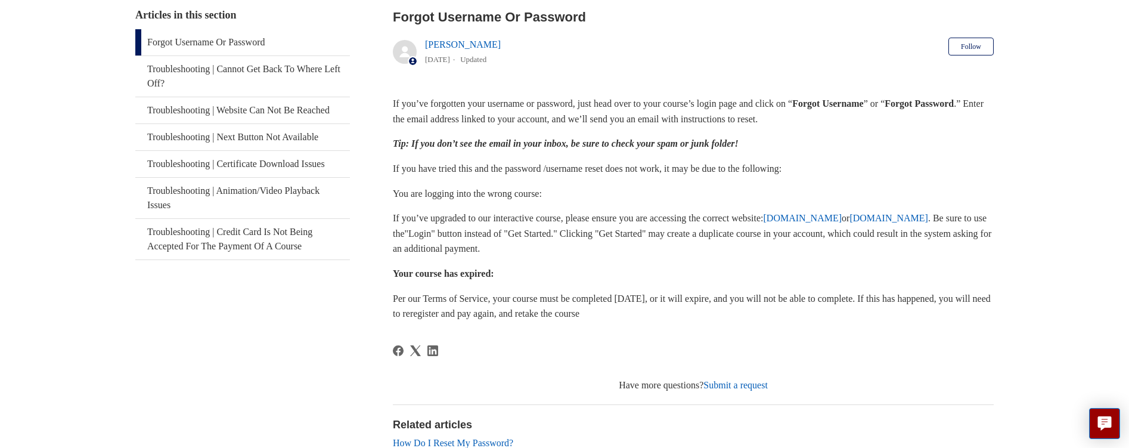
drag, startPoint x: 859, startPoint y: 135, endPoint x: 600, endPoint y: 68, distance: 268.0
click at [600, 68] on article "Forgot Username Or Password [PERSON_NAME] [DATE] Updated Follow Not yet followe…" at bounding box center [693, 285] width 601 height 557
click at [599, 68] on header "Forgot Username Or Password Liem Nguyen 4 months ago Updated Follow Not yet fol…" at bounding box center [693, 39] width 601 height 65
drag, startPoint x: 599, startPoint y: 68, endPoint x: 635, endPoint y: 198, distance: 134.8
click at [635, 198] on article "Forgot Username Or Password Liem Nguyen 4 months ago Updated Follow Not yet fol…" at bounding box center [693, 285] width 601 height 557
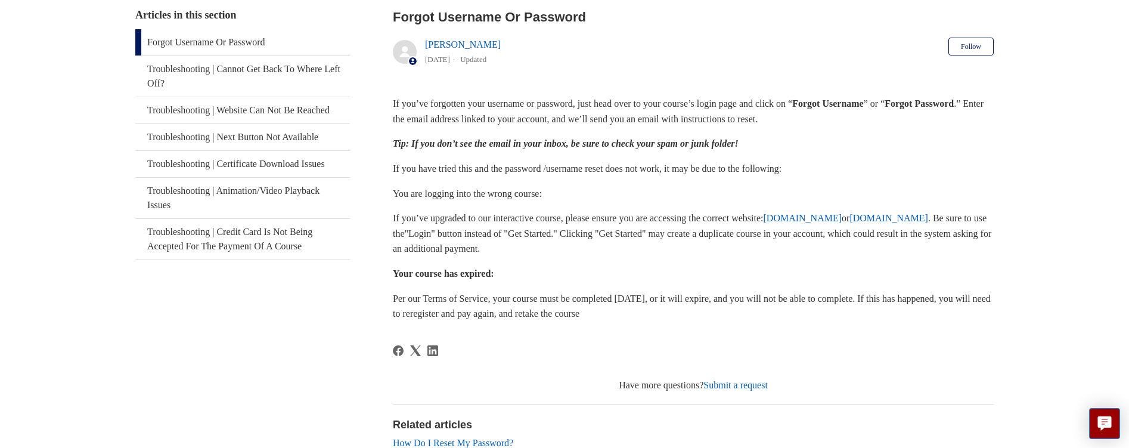
click at [635, 198] on p "You are logging into the wrong course:" at bounding box center [693, 194] width 601 height 16
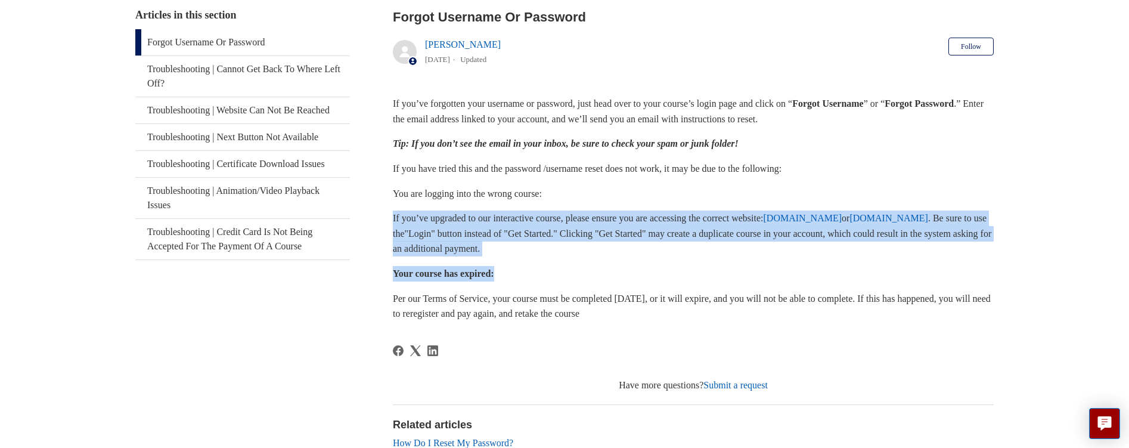
drag, startPoint x: 582, startPoint y: 197, endPoint x: 597, endPoint y: 274, distance: 78.5
click at [597, 274] on div "If you’ve forgotten your username or password, just head over to your course’s …" at bounding box center [693, 208] width 601 height 225
click at [597, 274] on p "Your course has expired:" at bounding box center [693, 274] width 601 height 16
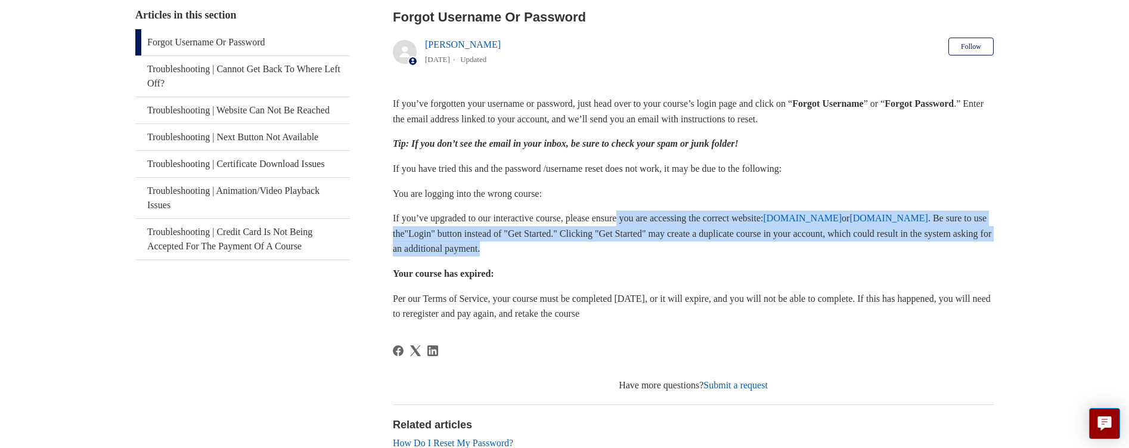
drag, startPoint x: 732, startPoint y: 255, endPoint x: 639, endPoint y: 207, distance: 104.5
click at [639, 207] on div "If you’ve forgotten your username or password, just head over to your course’s …" at bounding box center [693, 208] width 601 height 225
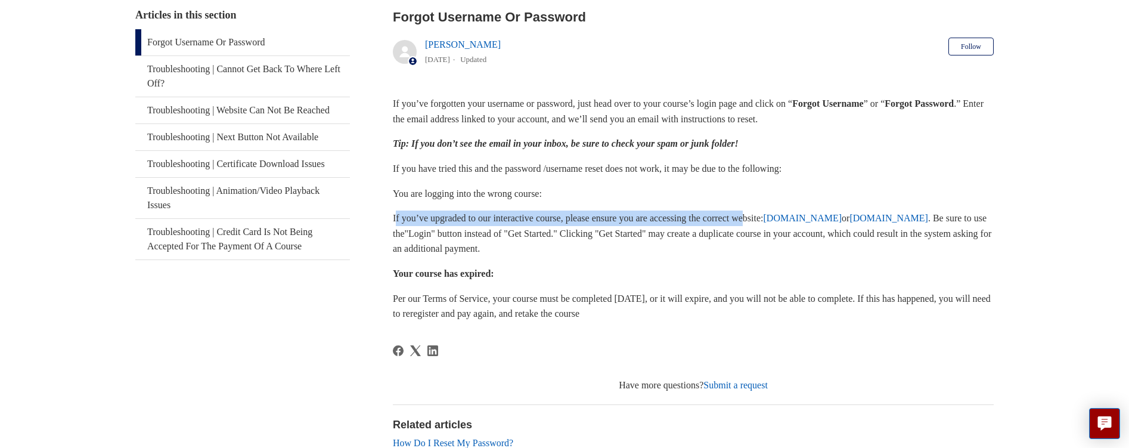
drag, startPoint x: 395, startPoint y: 212, endPoint x: 769, endPoint y: 214, distance: 373.2
click at [772, 218] on p "If you’ve upgraded to our interactive course, please ensure you are accessing t…" at bounding box center [693, 233] width 601 height 46
click at [769, 214] on p "If you’ve upgraded to our interactive course, please ensure you are accessing t…" at bounding box center [693, 233] width 601 height 46
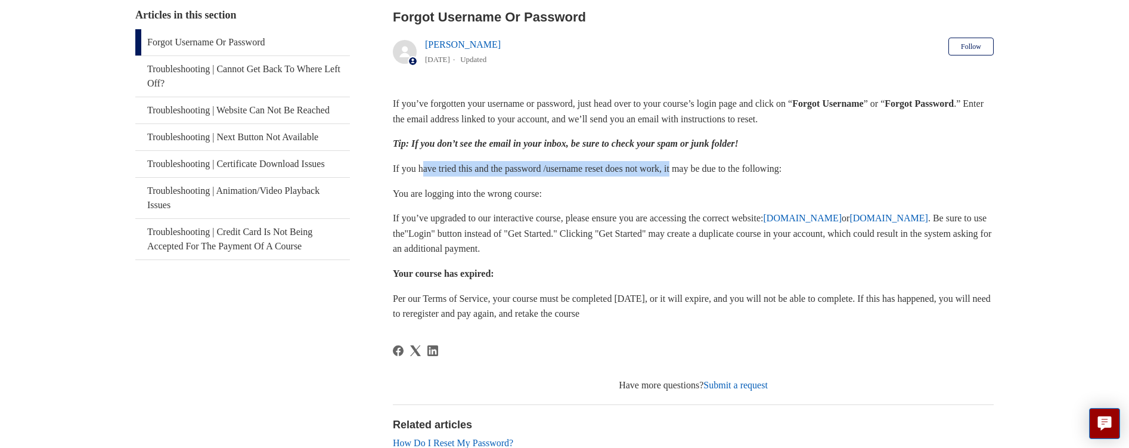
drag, startPoint x: 424, startPoint y: 160, endPoint x: 700, endPoint y: 172, distance: 276.3
click at [700, 172] on div "If you’ve forgotten your username or password, just head over to your course’s …" at bounding box center [693, 208] width 601 height 225
click at [700, 172] on p "If you have tried this and the password /username reset does not work, it may b…" at bounding box center [693, 169] width 601 height 16
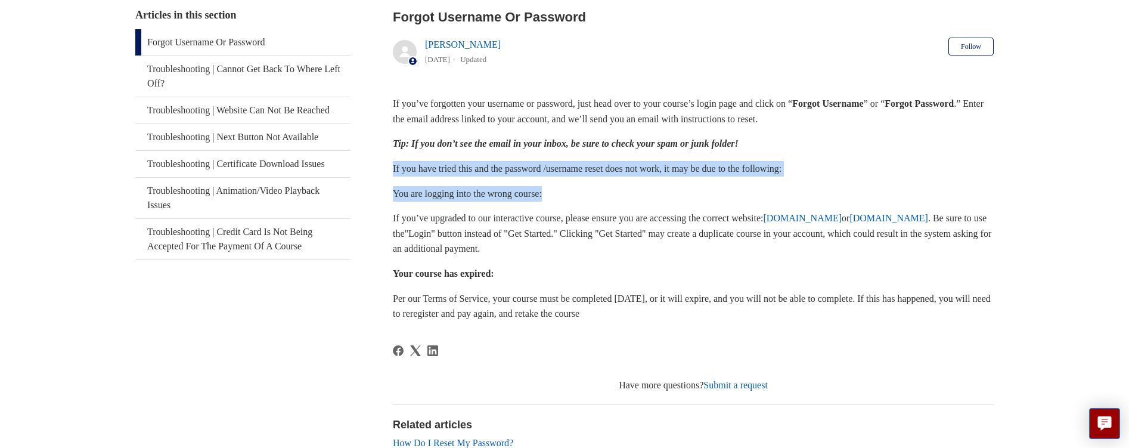
drag, startPoint x: 390, startPoint y: 168, endPoint x: 568, endPoint y: 190, distance: 179.6
click at [561, 192] on div "Articles in this section Forgot Username Or Password Troubleshooting | Cannot G…" at bounding box center [564, 285] width 859 height 557
click at [569, 190] on p "You are logging into the wrong course:" at bounding box center [693, 194] width 601 height 16
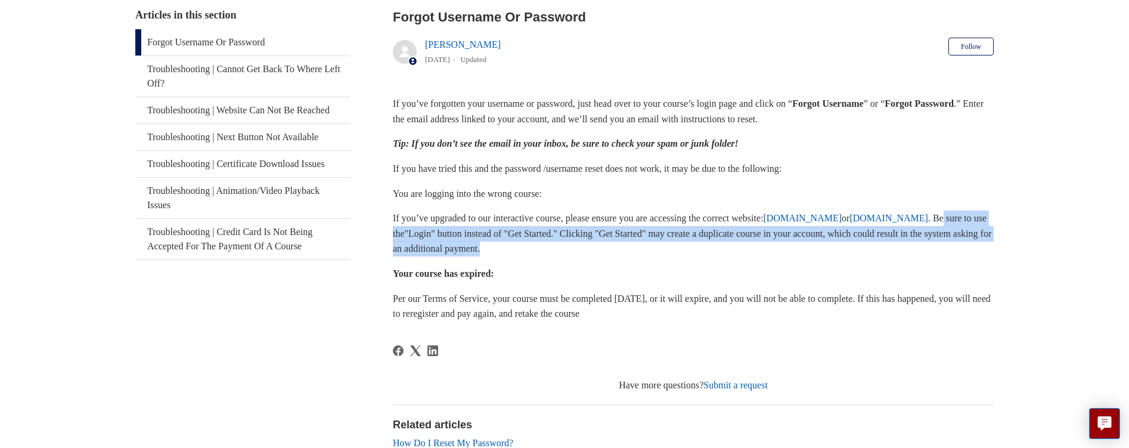
drag, startPoint x: 503, startPoint y: 234, endPoint x: 876, endPoint y: 253, distance: 373.7
click at [876, 253] on p "If you’ve upgraded to our interactive course, please ensure you are accessing t…" at bounding box center [693, 233] width 601 height 46
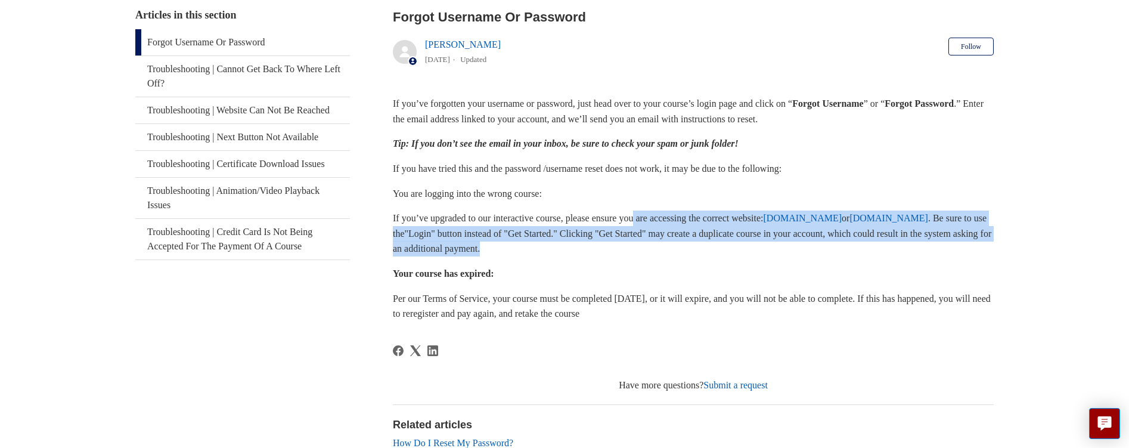
drag, startPoint x: 761, startPoint y: 249, endPoint x: 653, endPoint y: 206, distance: 116.7
click at [653, 206] on div "If you’ve forgotten your username or password, just head over to your course’s …" at bounding box center [693, 208] width 601 height 225
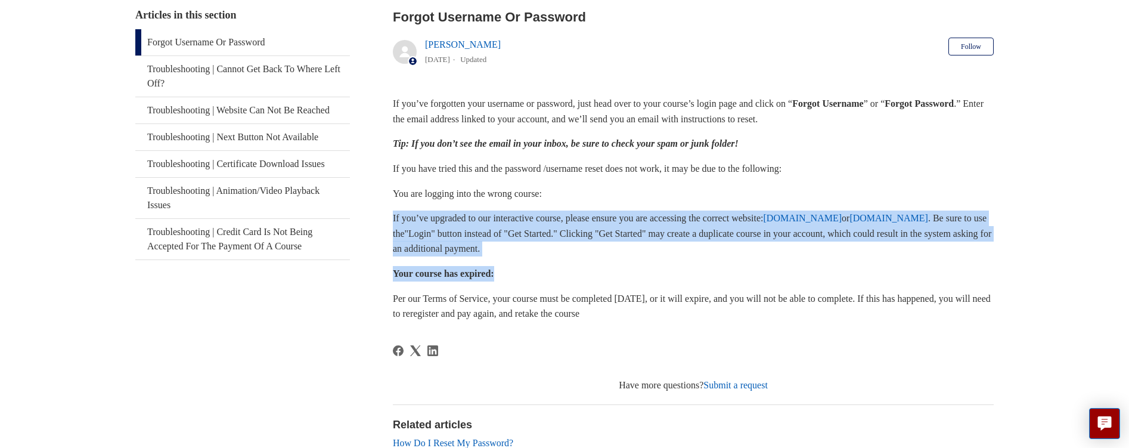
drag, startPoint x: 610, startPoint y: 200, endPoint x: 711, endPoint y: 258, distance: 116.4
click at [711, 258] on div "If you’ve forgotten your username or password, just head over to your course’s …" at bounding box center [693, 208] width 601 height 225
click at [712, 255] on p "If you’ve upgraded to our interactive course, please ensure you are accessing t…" at bounding box center [693, 233] width 601 height 46
drag, startPoint x: 574, startPoint y: 278, endPoint x: 384, endPoint y: 207, distance: 202.8
click at [384, 207] on div "Articles in this section Forgot Username Or Password Troubleshooting | Cannot G…" at bounding box center [564, 285] width 859 height 557
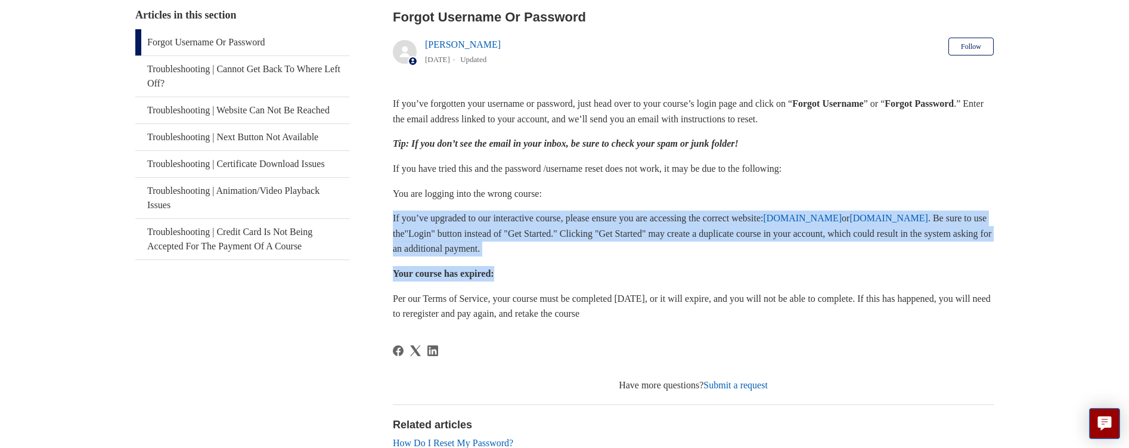
click at [384, 207] on div "Articles in this section Forgot Username Or Password Troubleshooting | Cannot G…" at bounding box center [564, 285] width 859 height 557
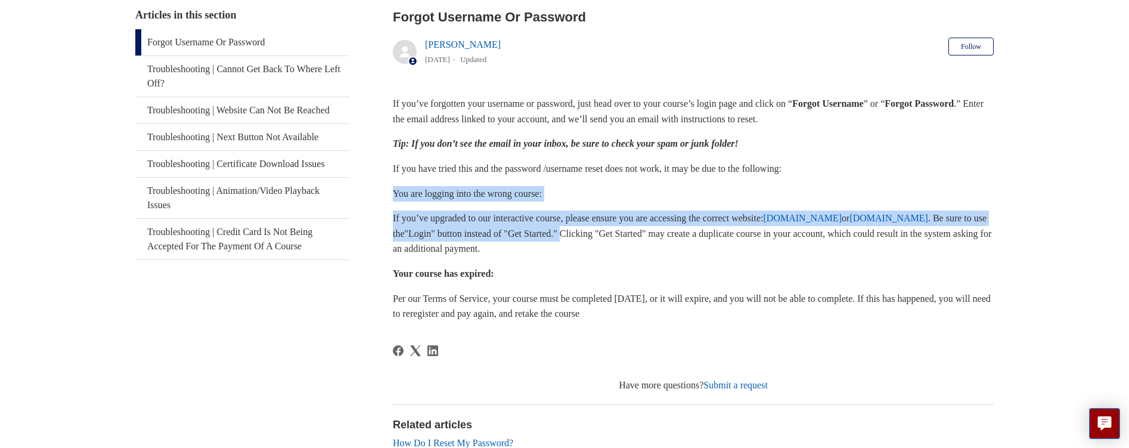
drag, startPoint x: 385, startPoint y: 179, endPoint x: 739, endPoint y: 240, distance: 359.3
click at [739, 240] on div "Articles in this section Forgot Username Or Password Troubleshooting | Cannot G…" at bounding box center [564, 285] width 859 height 557
click at [739, 240] on p "If you’ve upgraded to our interactive course, please ensure you are accessing t…" at bounding box center [693, 233] width 601 height 46
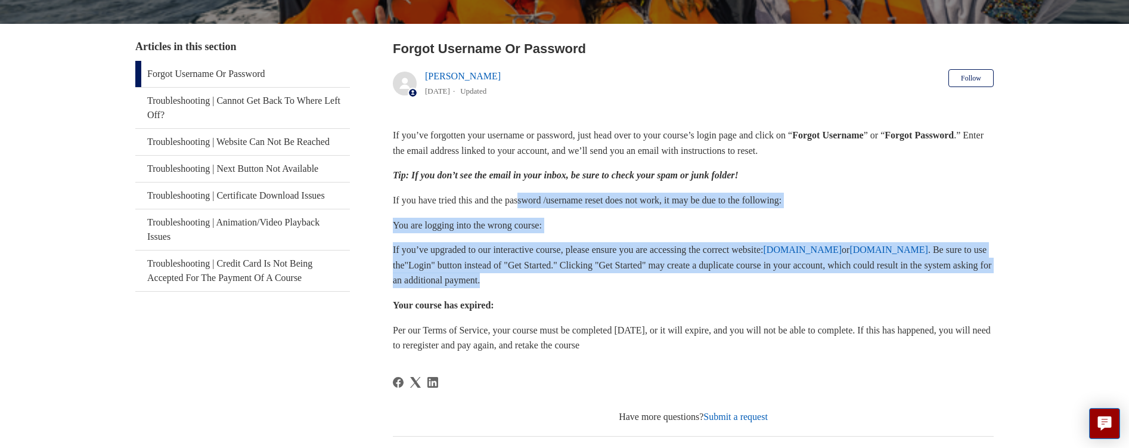
scroll to position [60, 0]
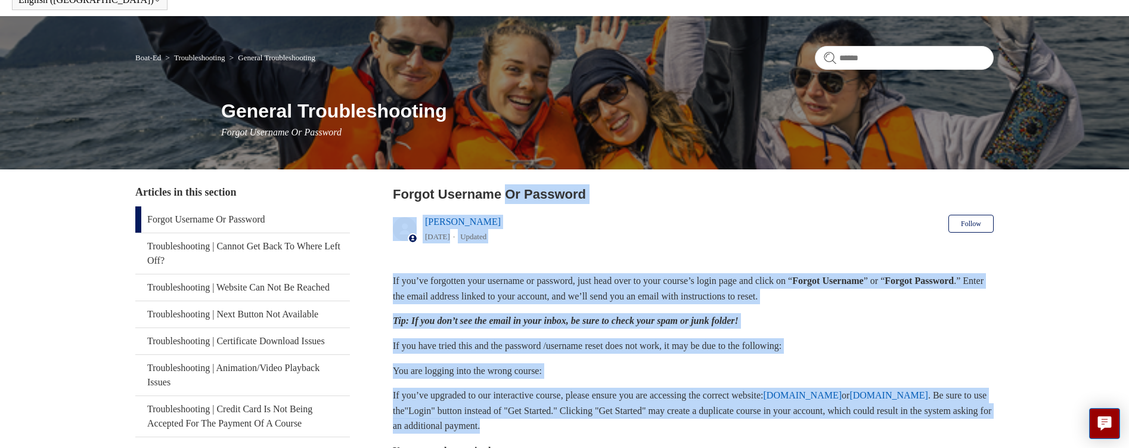
drag, startPoint x: 727, startPoint y: 244, endPoint x: 373, endPoint y: 193, distance: 357.9
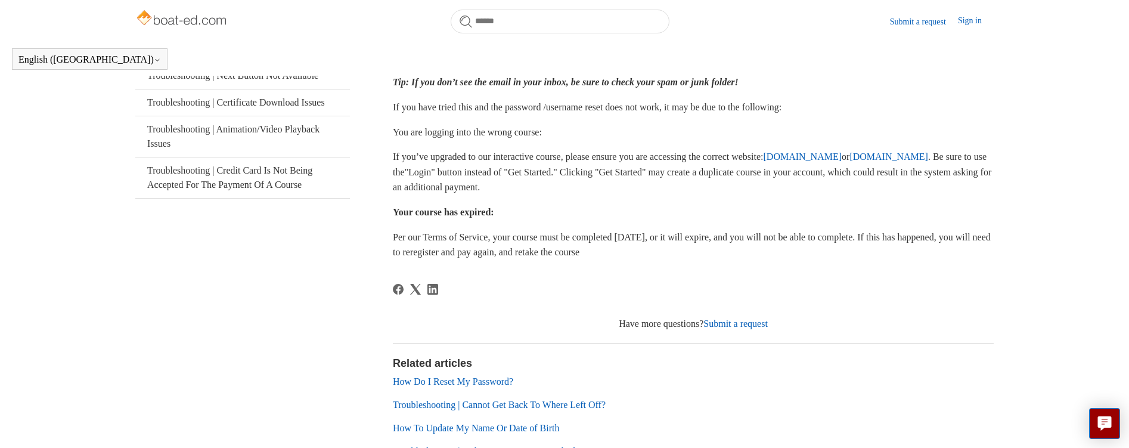
scroll to position [179, 0]
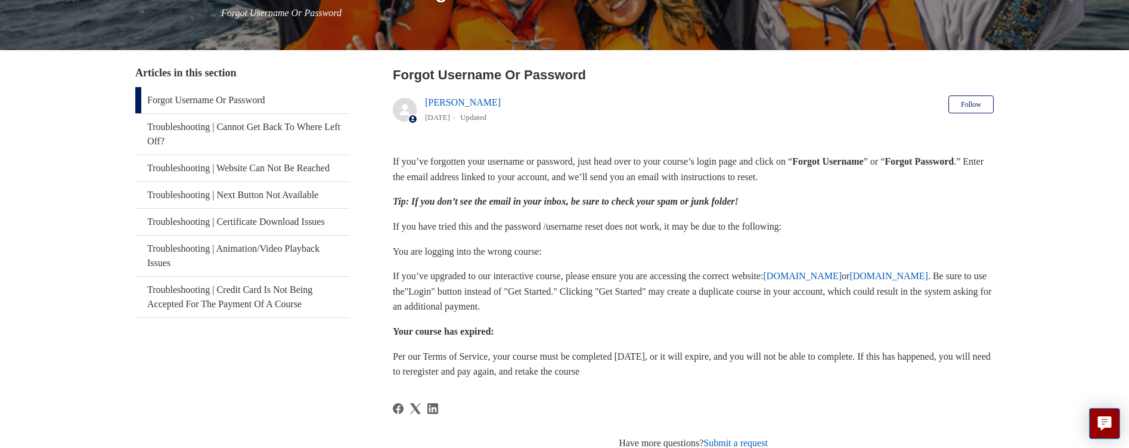
click at [440, 198] on em "Tip: If you don’t see the email in your inbox, be sure to check your spam or ju…" at bounding box center [566, 201] width 346 height 10
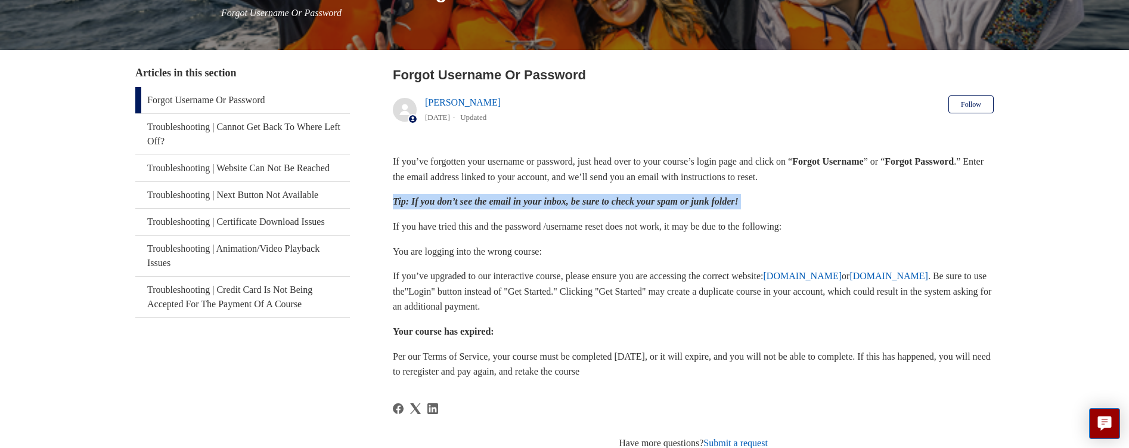
click at [440, 198] on em "Tip: If you don’t see the email in your inbox, be sure to check your spam or ju…" at bounding box center [566, 201] width 346 height 10
click at [699, 198] on em "Tip: If you don’t see the email in your inbox, be sure to check your spam or ju…" at bounding box center [566, 201] width 346 height 10
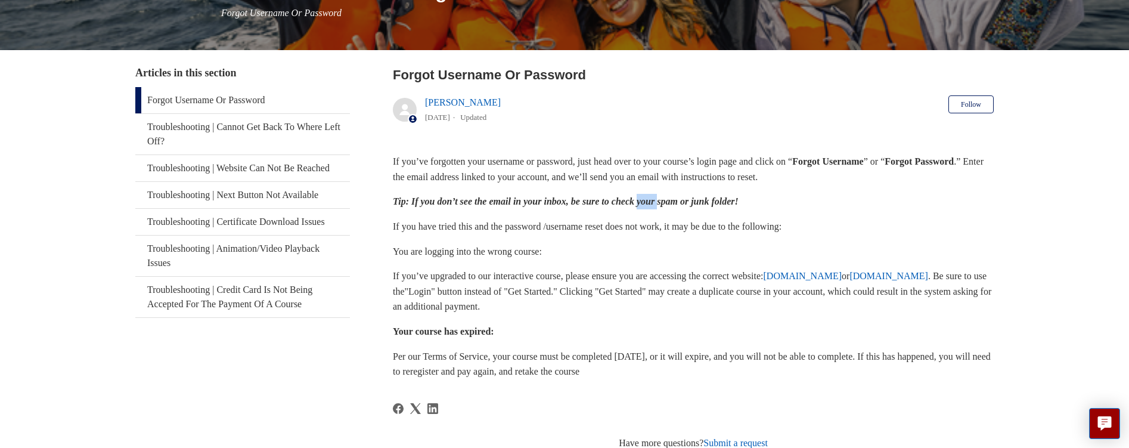
click at [699, 198] on em "Tip: If you don’t see the email in your inbox, be sure to check your spam or ju…" at bounding box center [566, 201] width 346 height 10
click at [664, 221] on p "If you have tried this and the password /username reset does not work, it may b…" at bounding box center [693, 227] width 601 height 16
click at [661, 221] on p "If you have tried this and the password /username reset does not work, it may b…" at bounding box center [693, 227] width 601 height 16
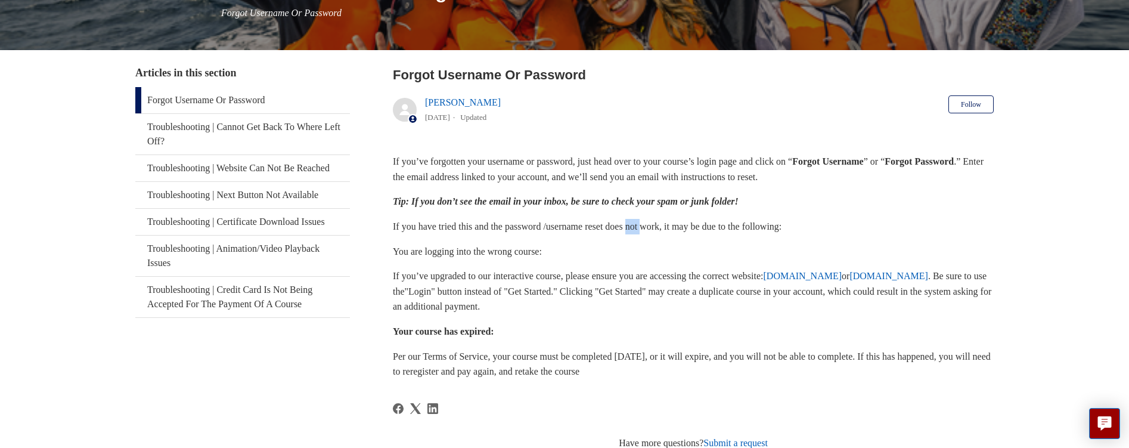
click at [661, 221] on p "If you have tried this and the password /username reset does not work, it may b…" at bounding box center [693, 227] width 601 height 16
click at [486, 260] on div "If you’ve forgotten your username or password, just head over to your course’s …" at bounding box center [693, 266] width 601 height 225
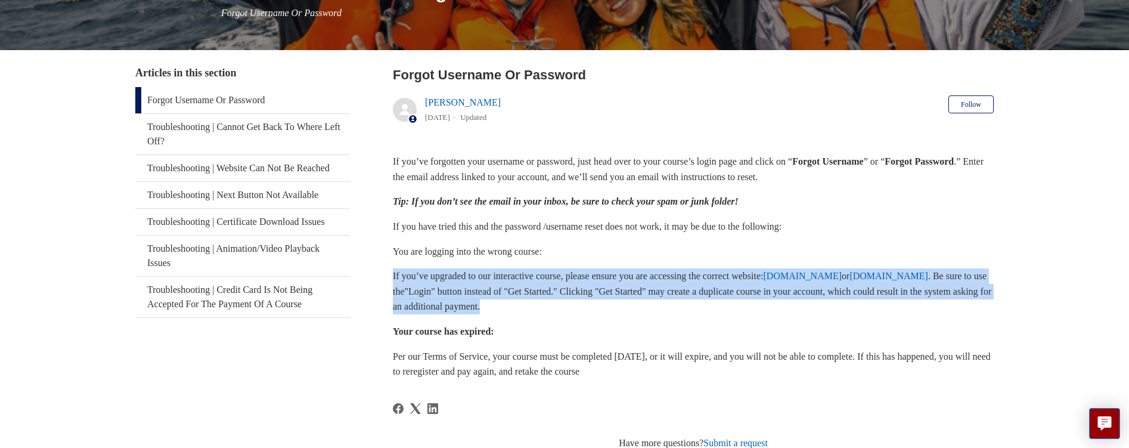
click at [486, 260] on div "If you’ve forgotten your username or password, just head over to your course’s …" at bounding box center [693, 266] width 601 height 225
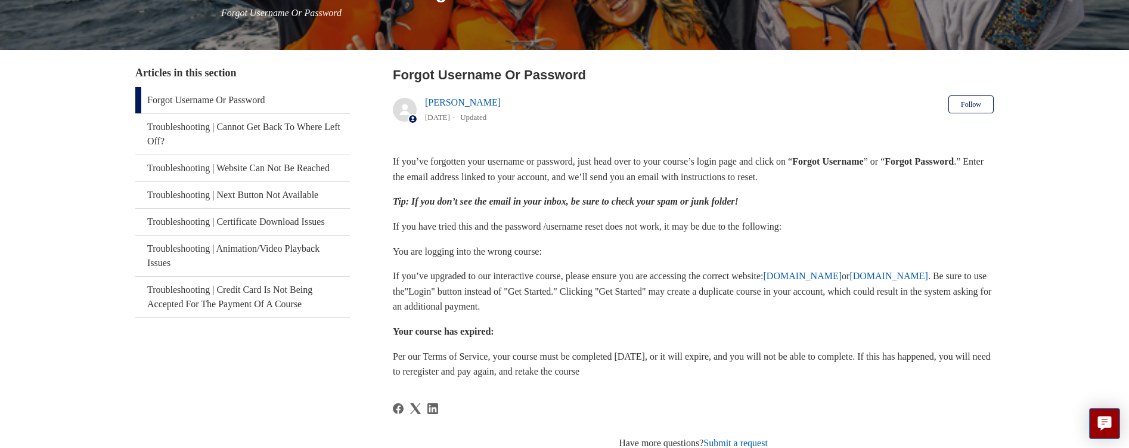
click at [514, 245] on p "You are logging into the wrong course:" at bounding box center [693, 252] width 601 height 16
click at [493, 356] on p "Per our Terms of Service, your course must be completed within 90 days, or it w…" at bounding box center [693, 364] width 601 height 30
click at [493, 355] on p "Per our Terms of Service, your course must be completed within 90 days, or it w…" at bounding box center [693, 364] width 601 height 30
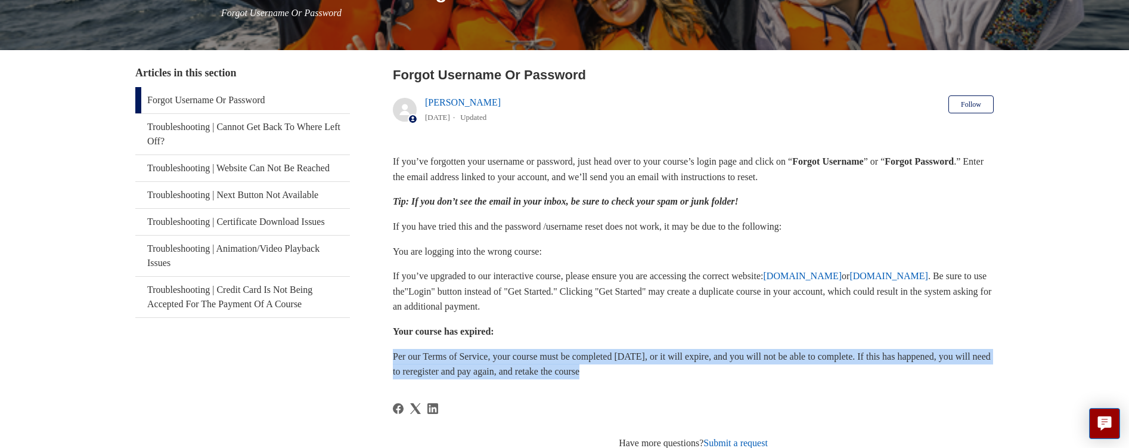
click at [493, 355] on p "Per our Terms of Service, your course must be completed within 90 days, or it w…" at bounding box center [693, 364] width 601 height 30
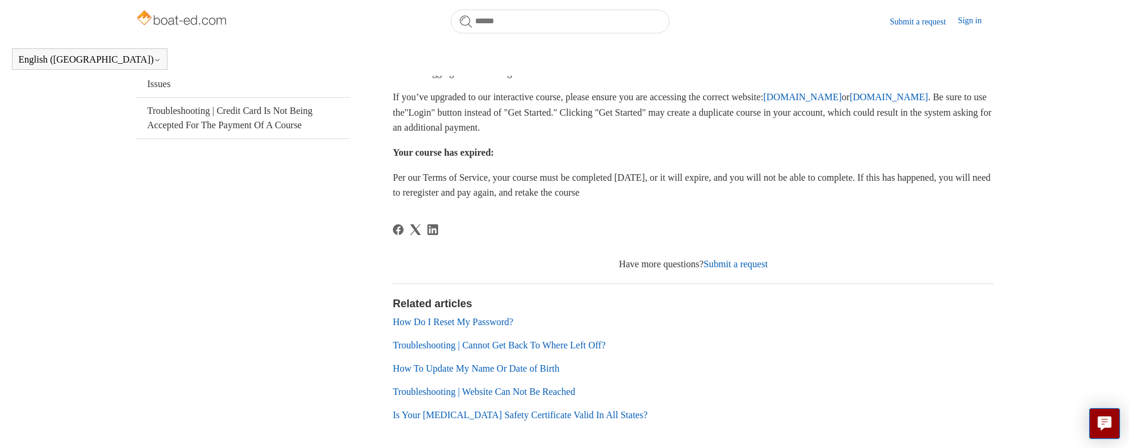
click at [563, 238] on div at bounding box center [693, 237] width 601 height 27
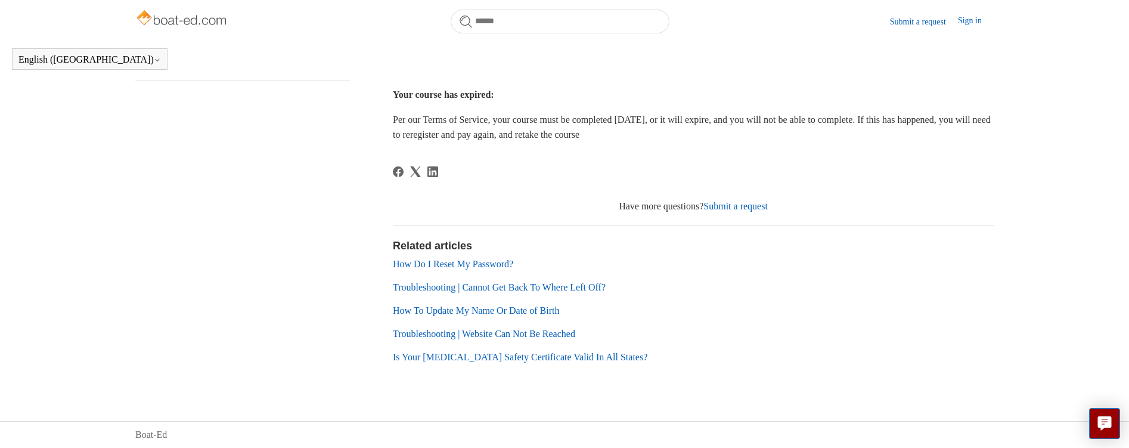
click at [723, 206] on link "Submit a request" at bounding box center [736, 206] width 64 height 10
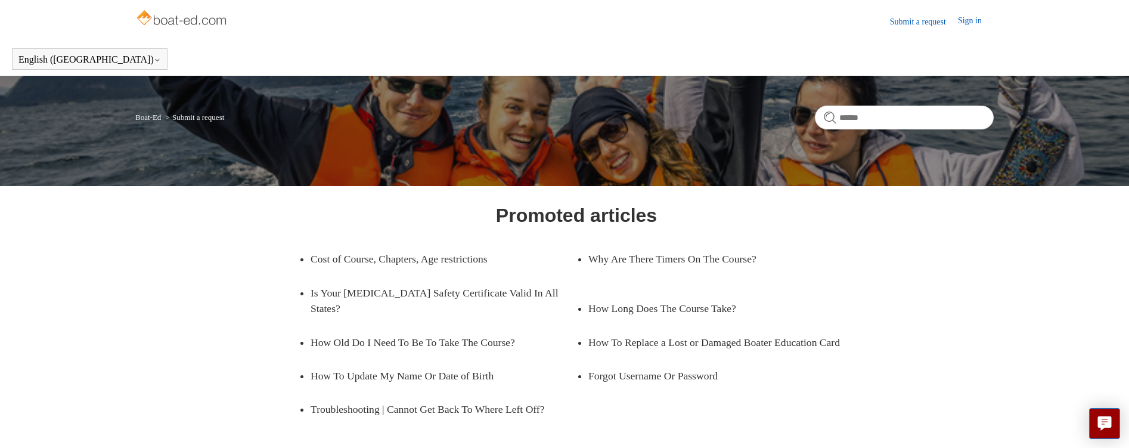
scroll to position [163, 0]
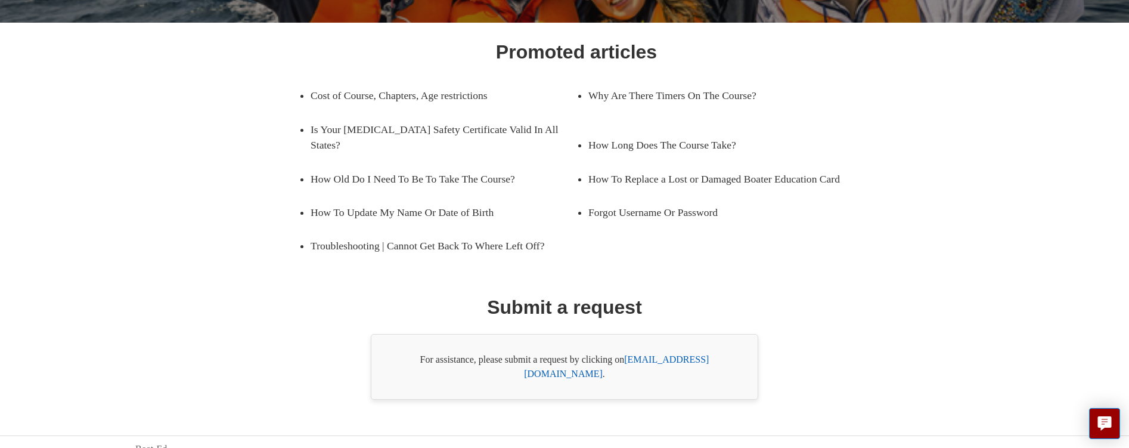
drag, startPoint x: 398, startPoint y: 360, endPoint x: 587, endPoint y: 365, distance: 189.1
click at [587, 365] on div "For assistance, please submit a request by clicking on [EMAIL_ADDRESS][DOMAIN_N…" at bounding box center [565, 367] width 388 height 66
click at [653, 360] on link "[EMAIL_ADDRESS][DOMAIN_NAME]" at bounding box center [616, 366] width 185 height 24
click at [606, 322] on div "Promoted articles Cost of Course, Chapters, Age restrictions Why Are There Time…" at bounding box center [564, 219] width 773 height 362
